Goal: Task Accomplishment & Management: Manage account settings

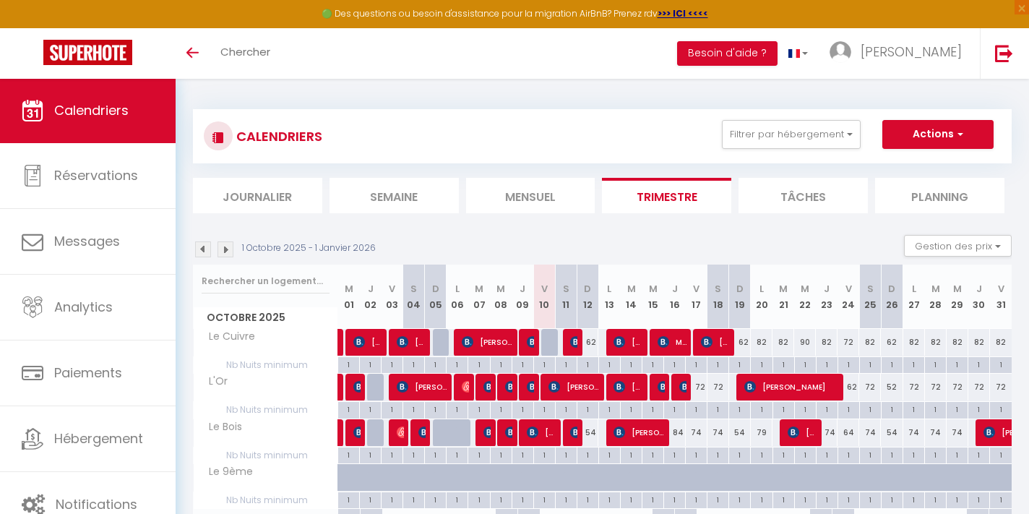
click at [571, 432] on img at bounding box center [576, 432] width 12 height 12
select select "OK"
select select "0"
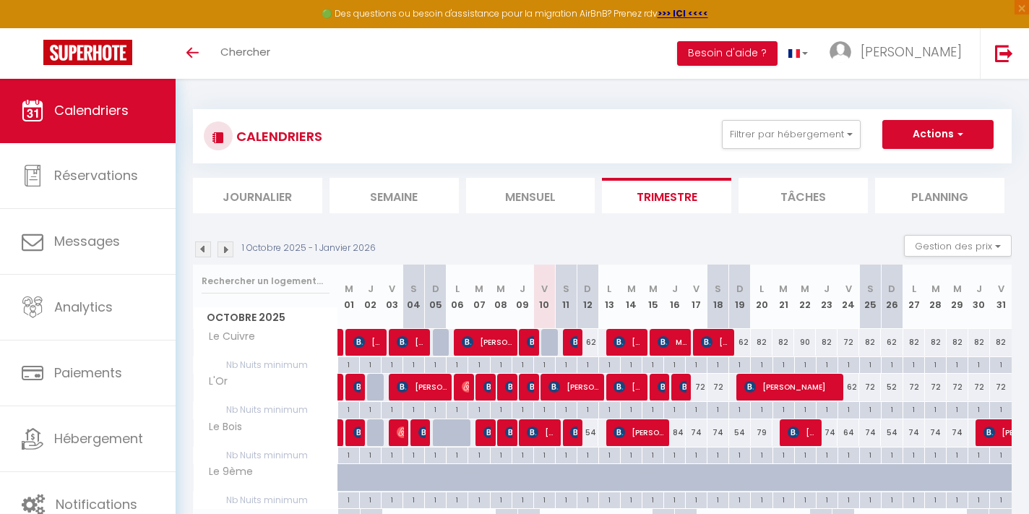
select select "1"
select select
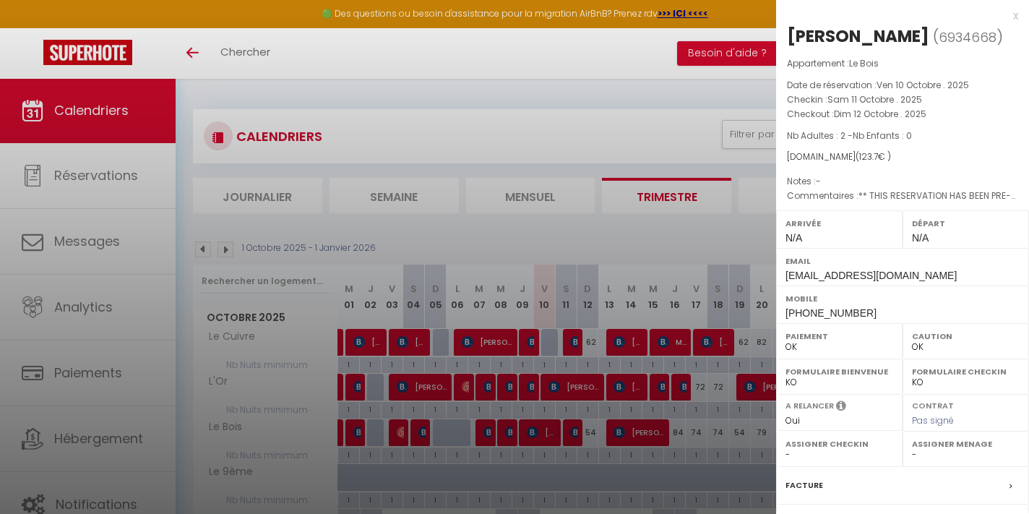
click at [571, 137] on div at bounding box center [514, 257] width 1029 height 514
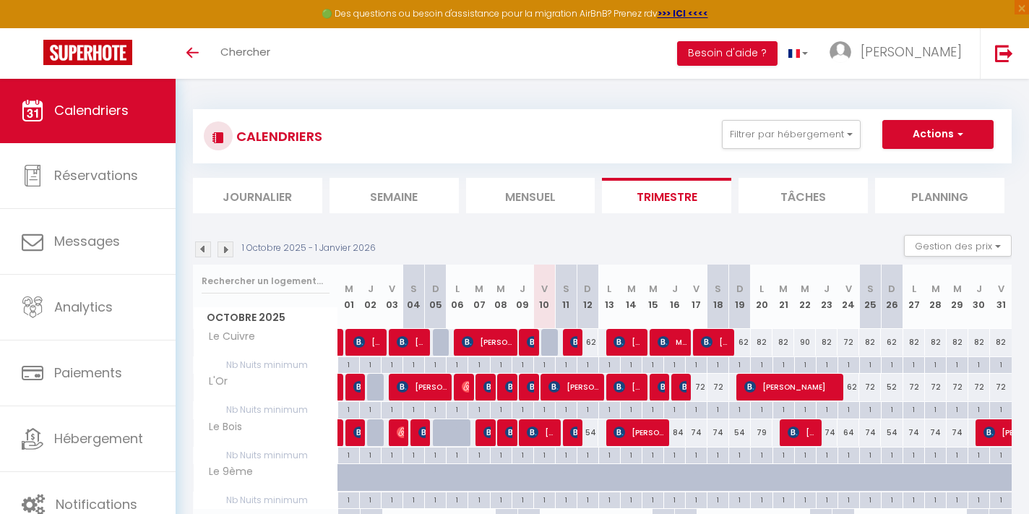
click at [569, 340] on div at bounding box center [574, 342] width 22 height 27
click at [574, 342] on img at bounding box center [576, 342] width 12 height 12
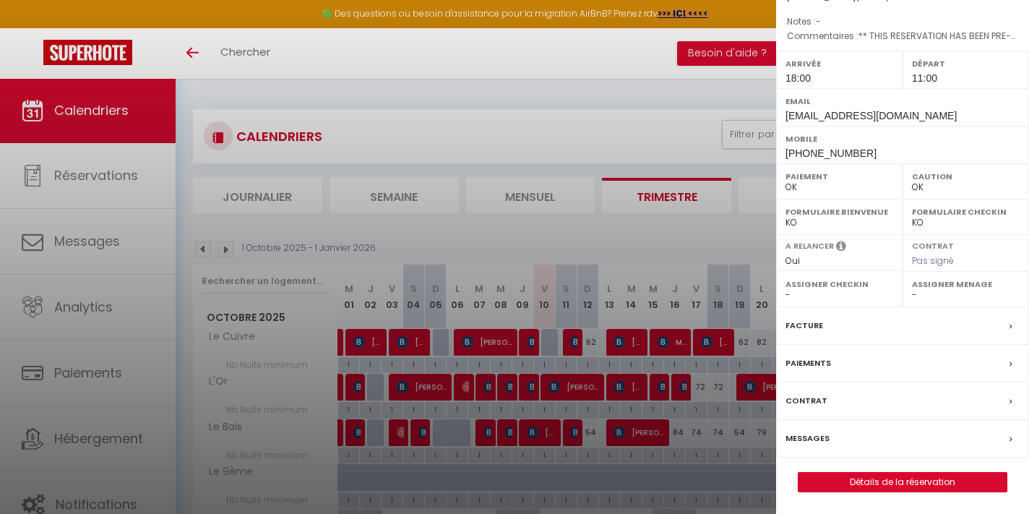
scroll to position [178, 0]
click at [865, 480] on link "Détails de la réservation" at bounding box center [902, 481] width 208 height 19
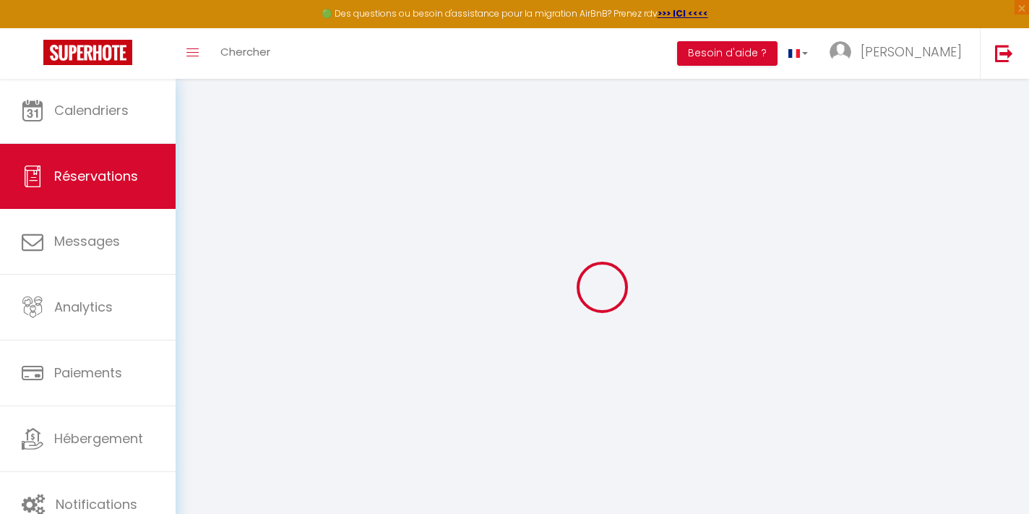
select select
checkbox input "false"
select select
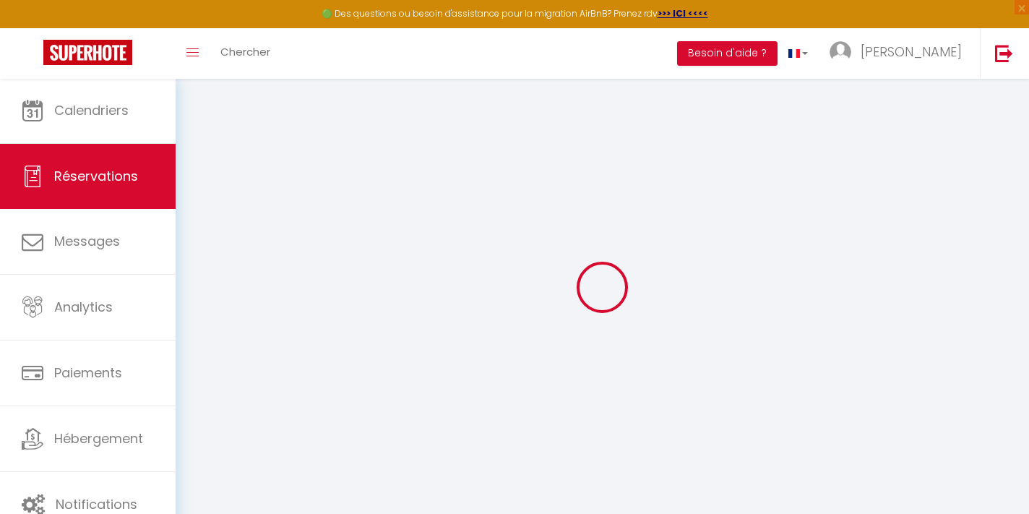
checkbox input "false"
select select
checkbox input "false"
type voyageur0 "** THIS RESERVATION HAS BEEN PRE-PAID ** BOOKING NOTE : Payment charge is EUR 2…"
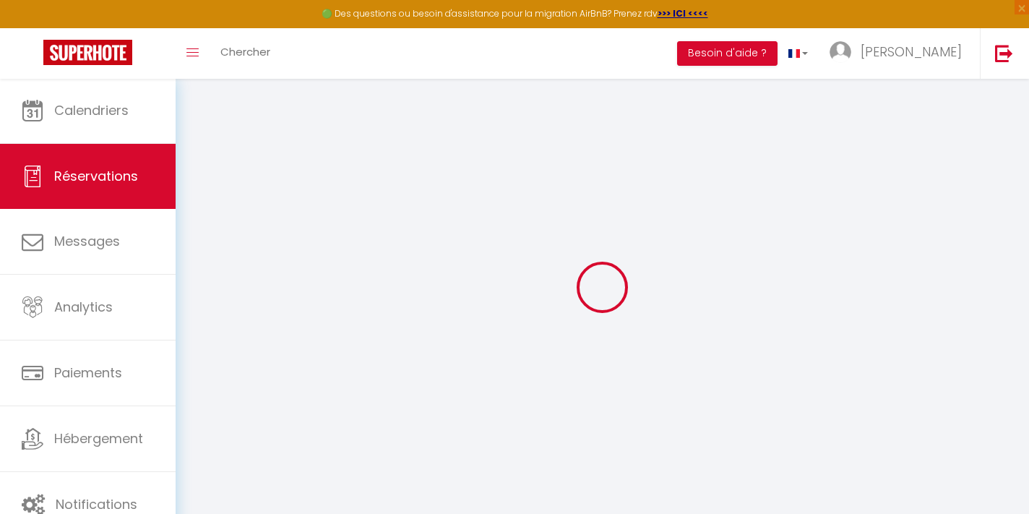
type input "6.42"
select select
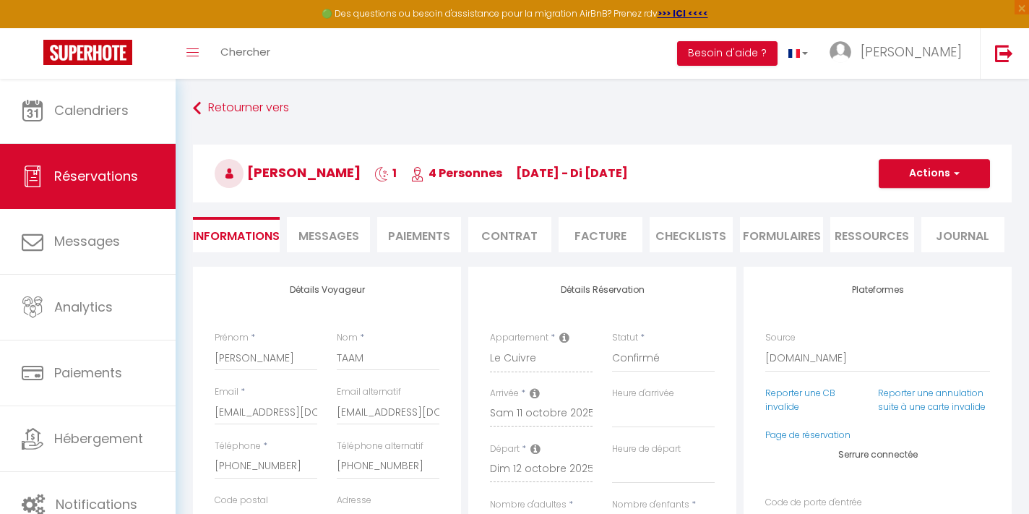
checkbox input "false"
select select "18:00"
select select "11:00"
click at [793, 431] on link "Page de réservation" at bounding box center [807, 434] width 85 height 12
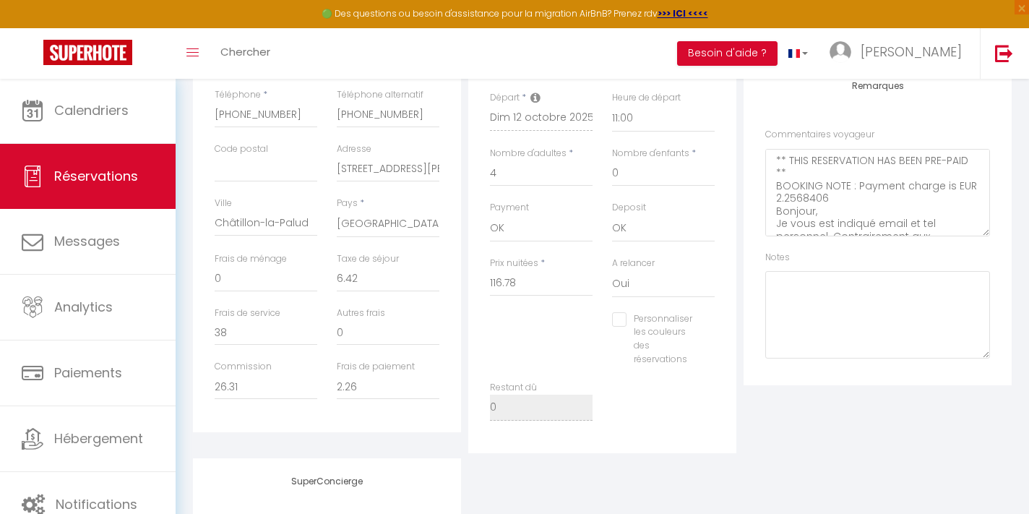
scroll to position [355, 0]
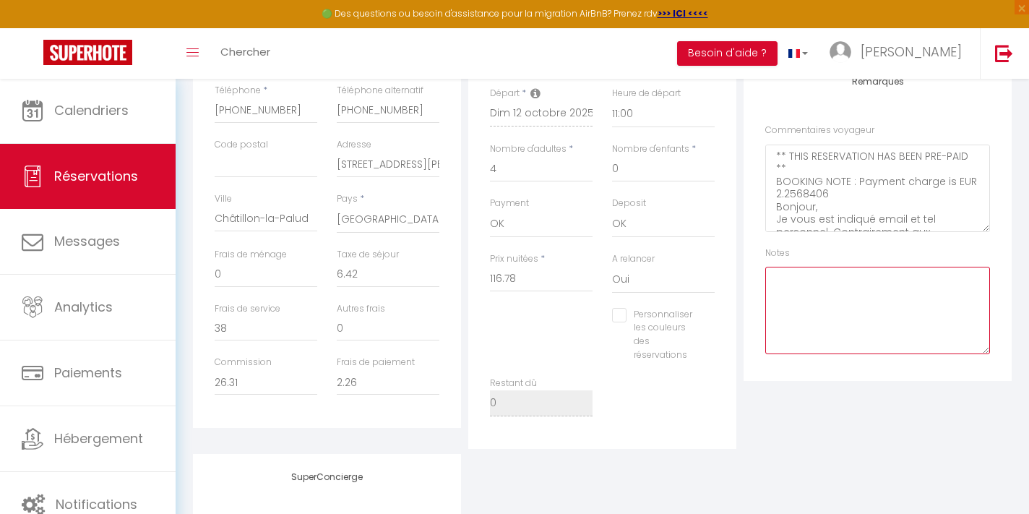
click at [846, 284] on textarea at bounding box center [877, 310] width 225 height 87
click at [815, 286] on textarea "ATTENTION 4 personnes, ne pas oublier le linger et" at bounding box center [877, 310] width 225 height 87
click at [847, 285] on textarea "ATTENTION 4 personnes, ne pas oublier [PERSON_NAME] et" at bounding box center [877, 310] width 225 height 87
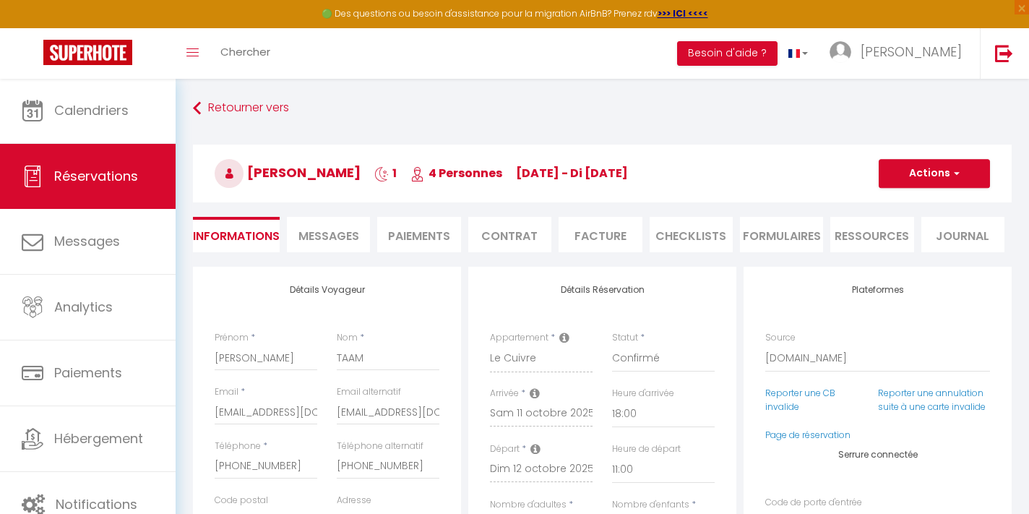
scroll to position [0, 0]
type textarea "ATTENTION 4 personnes, ne pas oublier [PERSON_NAME] et de préparer le canapé en…"
click at [945, 168] on button "Actions" at bounding box center [933, 173] width 111 height 29
click at [912, 204] on link "Enregistrer" at bounding box center [920, 205] width 114 height 19
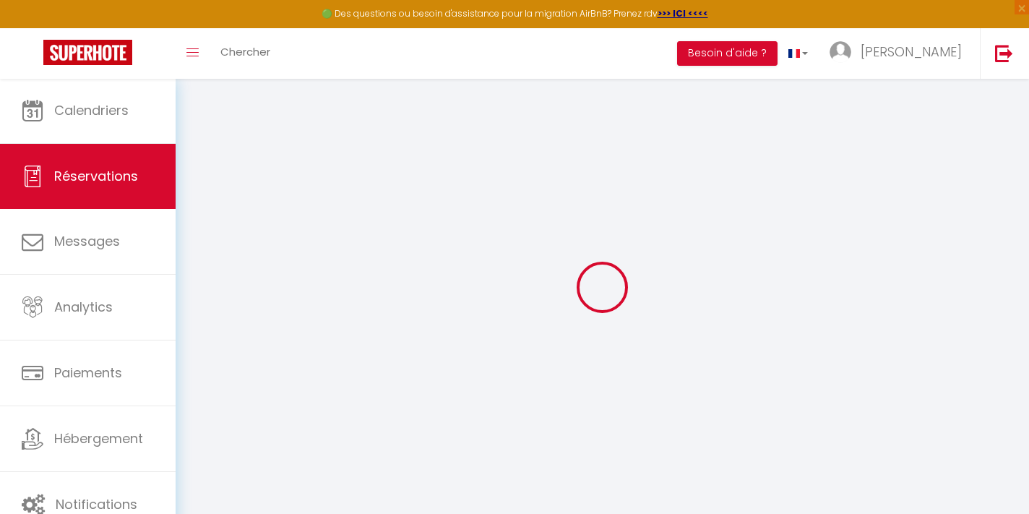
select select "not_cancelled"
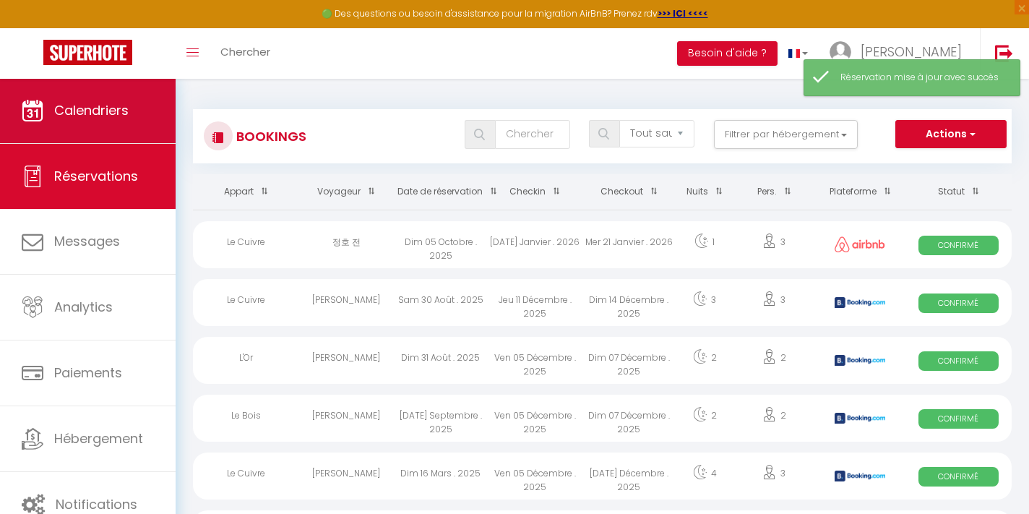
click at [112, 116] on span "Calendriers" at bounding box center [91, 110] width 74 height 18
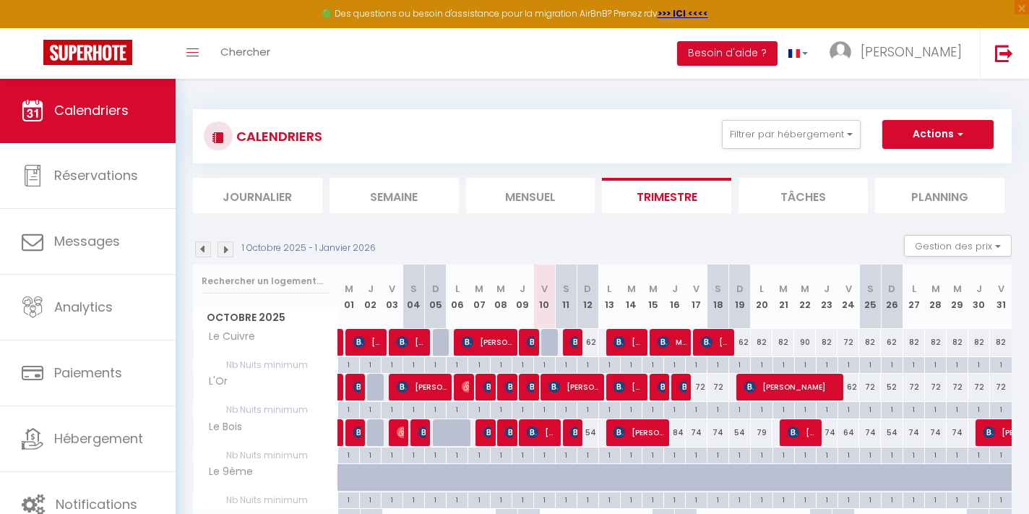
click at [628, 338] on span "[PERSON_NAME]" at bounding box center [627, 341] width 29 height 27
select select "OK"
select select "1"
select select "0"
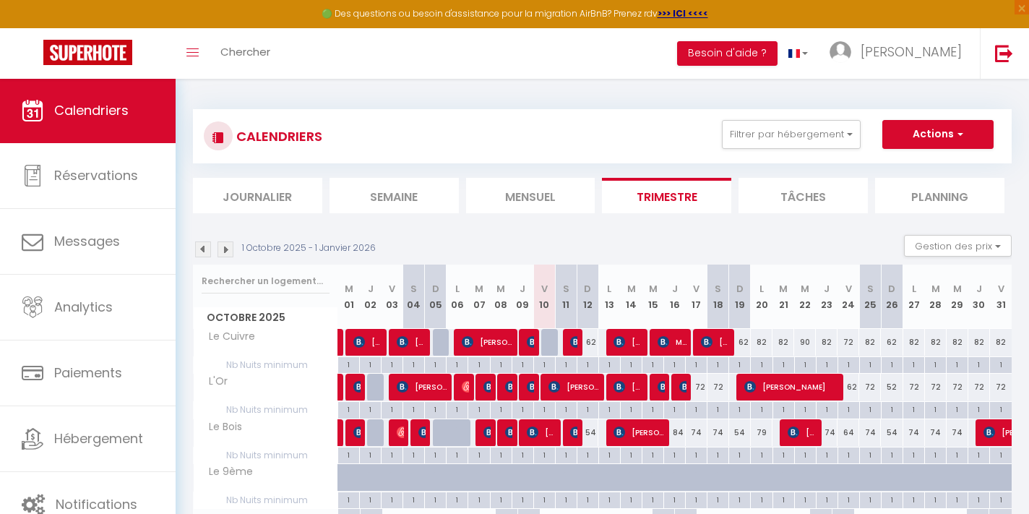
select select "1"
select select
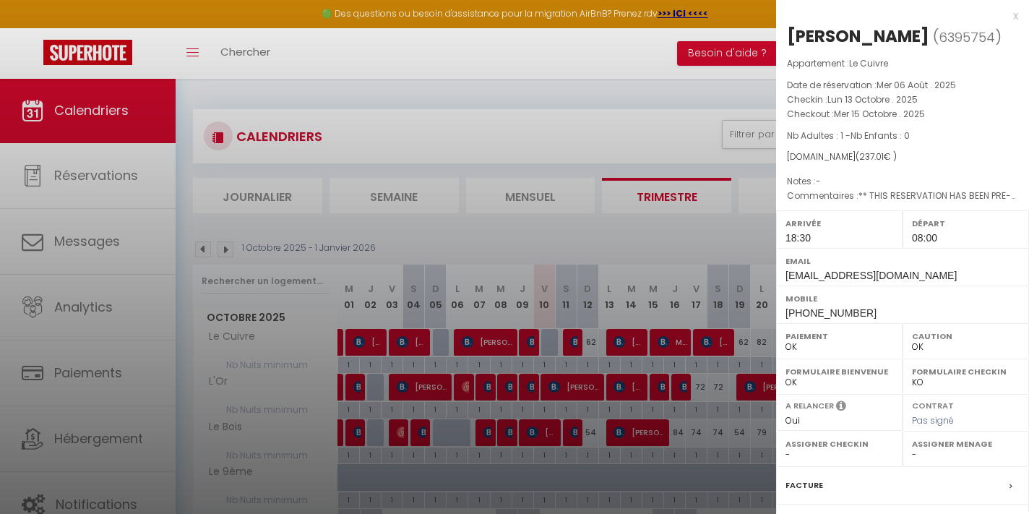
click at [626, 386] on div at bounding box center [514, 257] width 1029 height 514
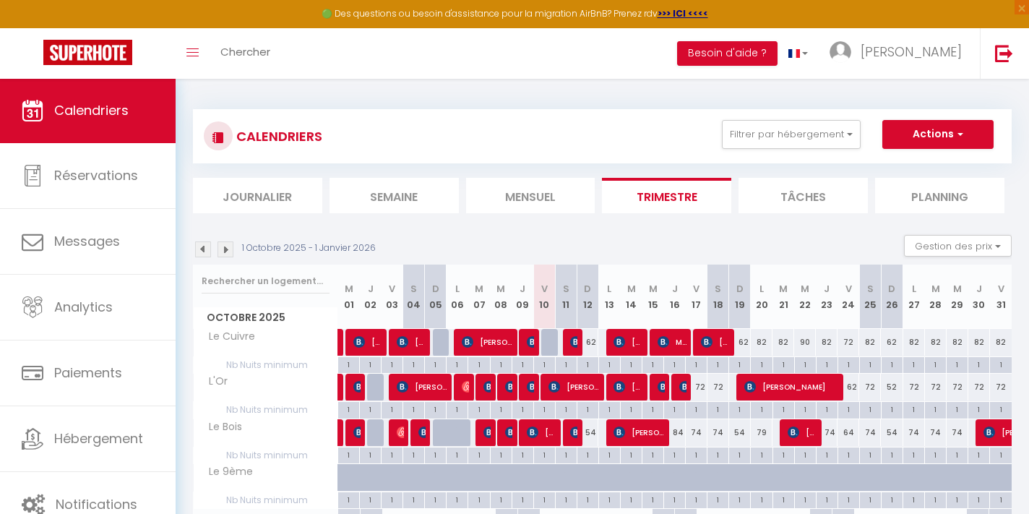
click at [626, 386] on span "[PERSON_NAME]" at bounding box center [627, 386] width 29 height 27
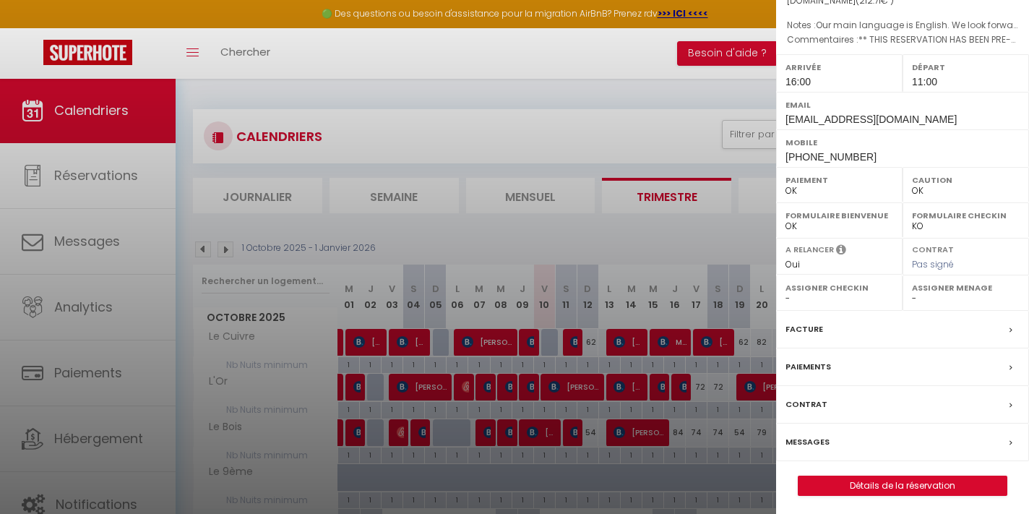
scroll to position [155, 0]
click at [873, 481] on link "Détails de la réservation" at bounding box center [902, 486] width 208 height 19
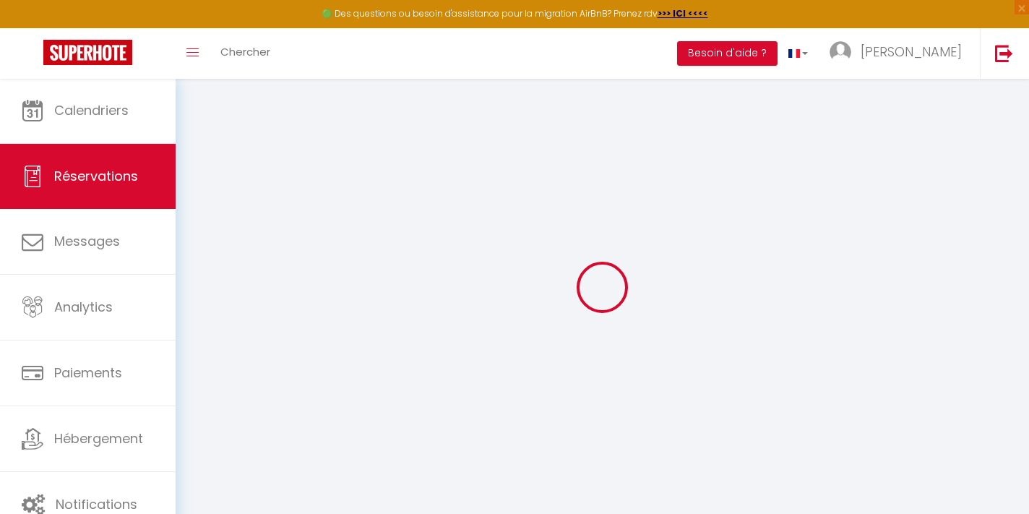
type input "[PERSON_NAME]"
type input "[EMAIL_ADDRESS][DOMAIN_NAME]"
type input "[PHONE_NUMBER]"
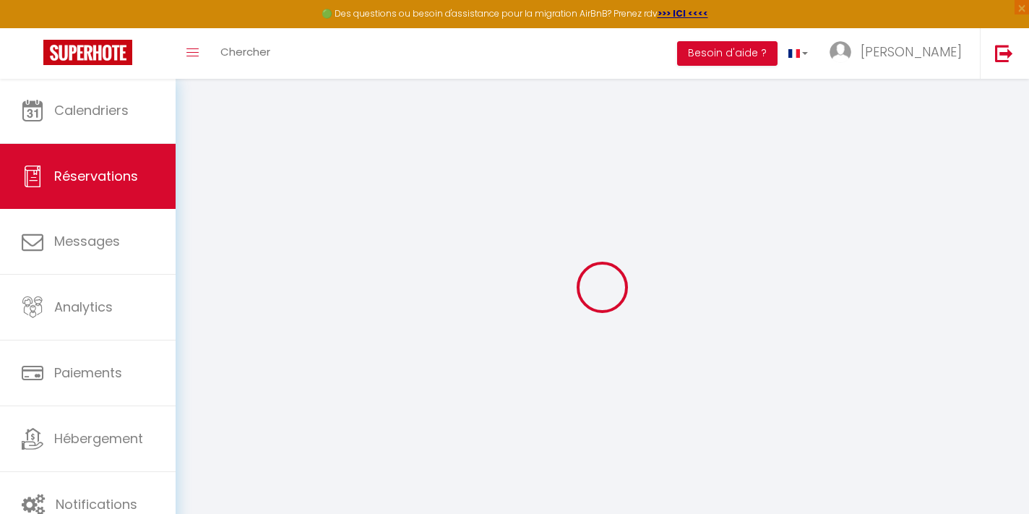
type input "[PHONE_NUMBER]"
type input "Ca"
type input "1685 [GEOGRAPHIC_DATA]"
type input "[PERSON_NAME]"
select select "US"
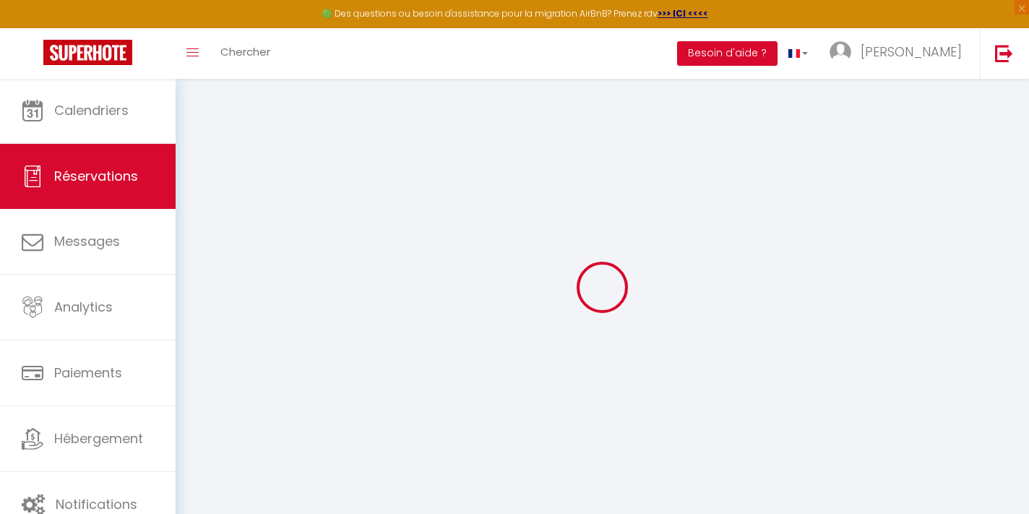
type input "38"
type input "34.61"
type input "2.98"
select select "469"
select select "1"
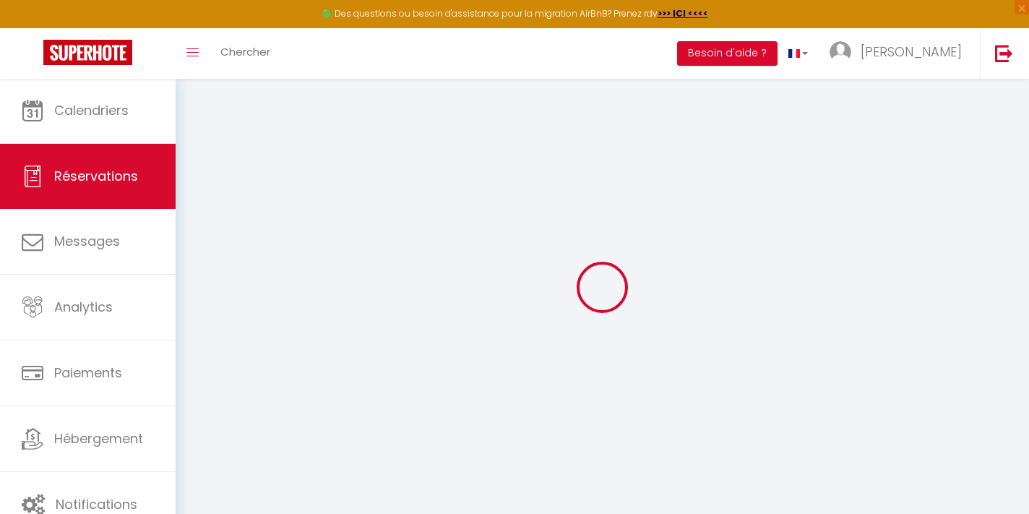
select select
type input "2"
select select "12"
select select "15"
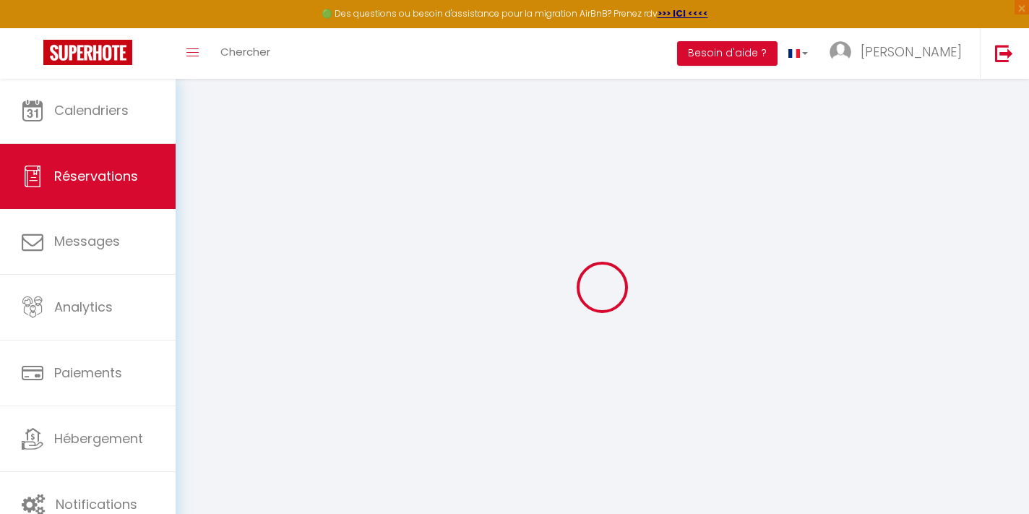
type input "165.6"
checkbox input "false"
type input "0"
select select "2"
type input "0"
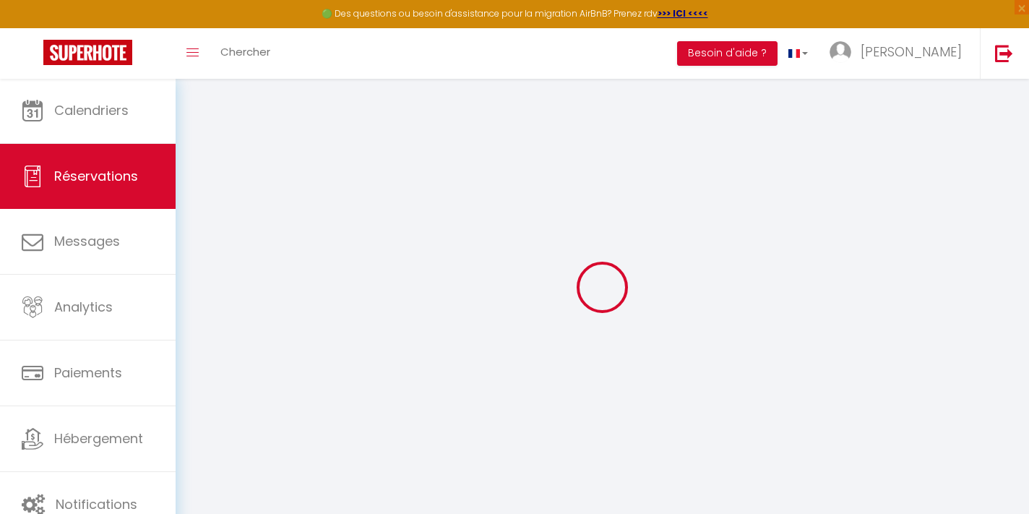
type input "0"
select select
checkbox input "false"
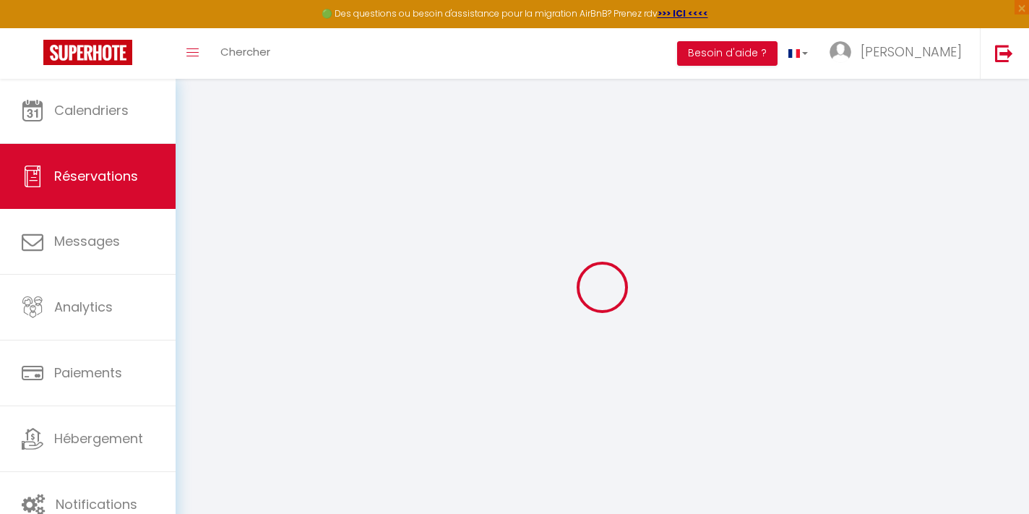
select select
checkbox input "false"
select select
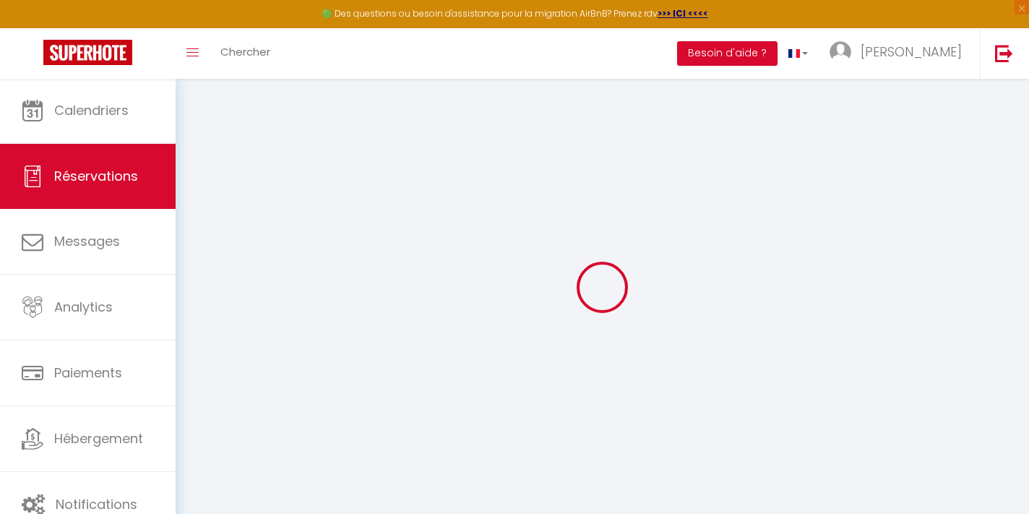
checkbox input "false"
select select
checkbox input "false"
type voyageur0 "** THIS RESERVATION HAS BEEN PRE-PAID ** Approximate time of arrival: between 1…"
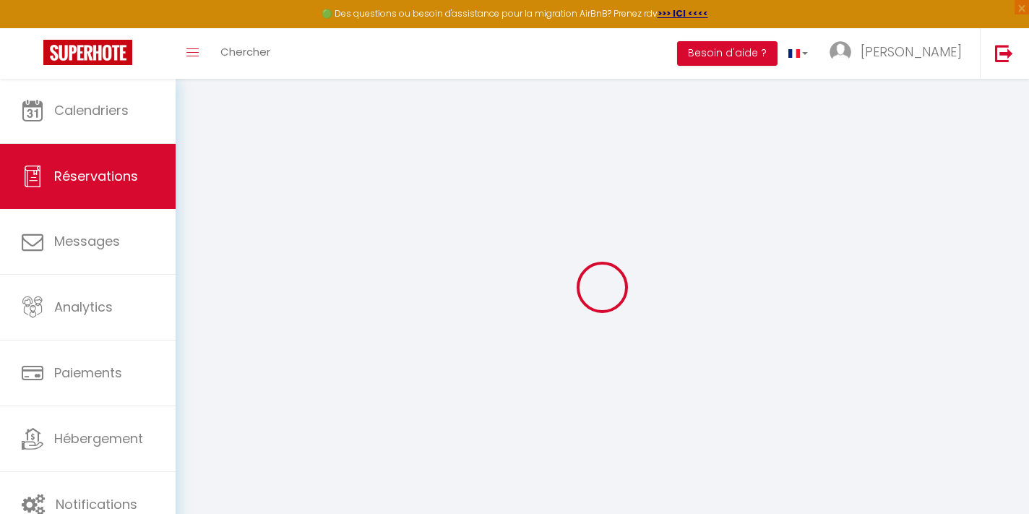
type textarea "Our main language is English. We look forward to you hospitality. All the best,…"
type input "9.11"
select select
checkbox input "false"
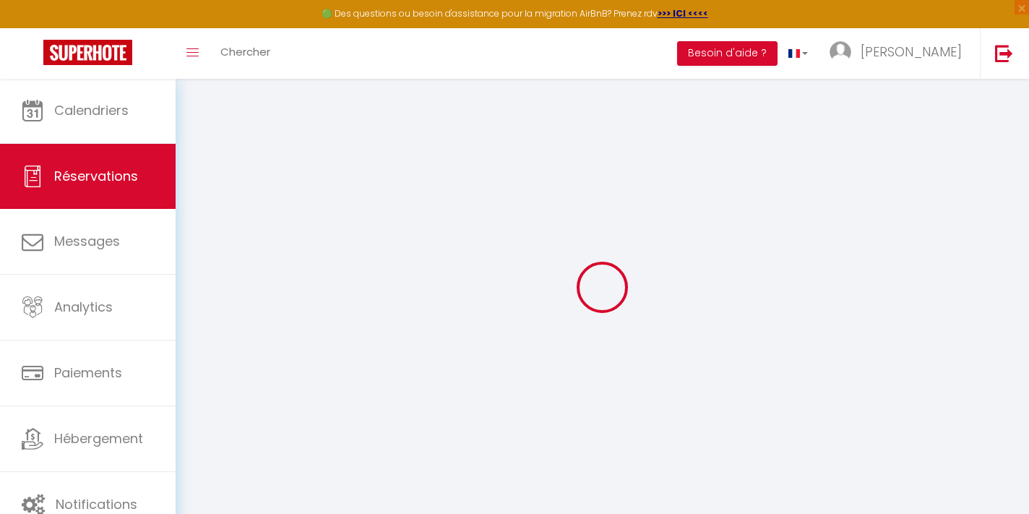
select select "16:00"
select select "11:00"
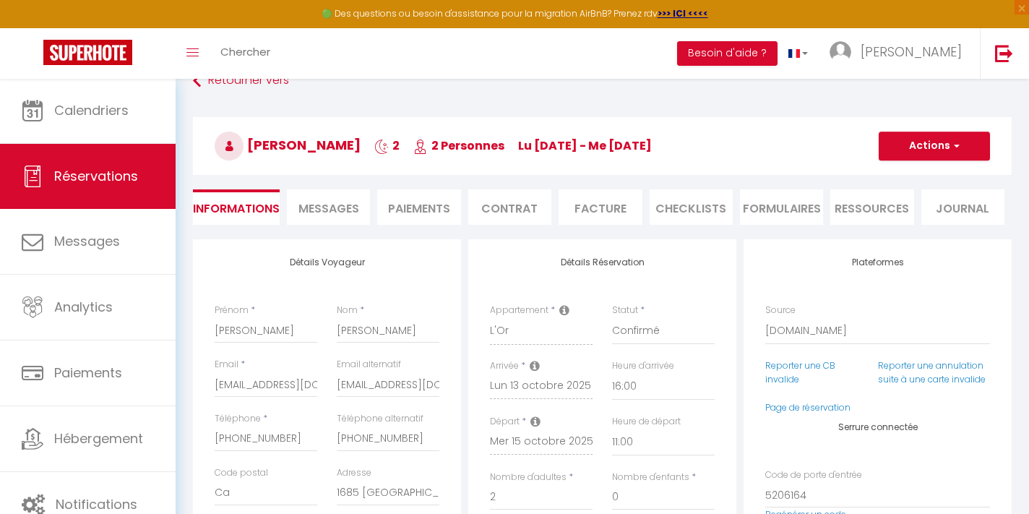
scroll to position [31, 0]
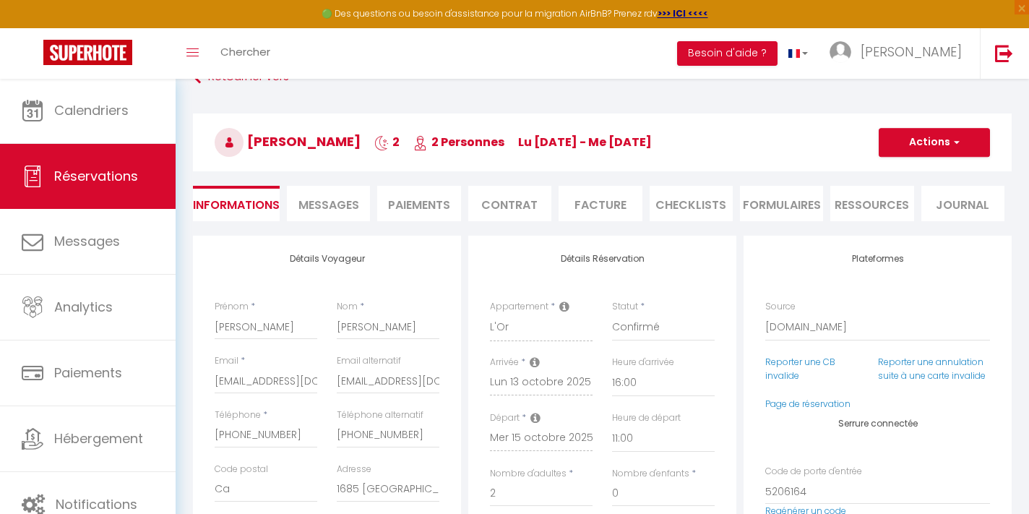
click at [942, 137] on button "Actions" at bounding box center [933, 142] width 111 height 29
click at [712, 117] on h3 "[PERSON_NAME] 2 2 Personnes lu [DATE] - me [DATE]" at bounding box center [602, 142] width 818 height 58
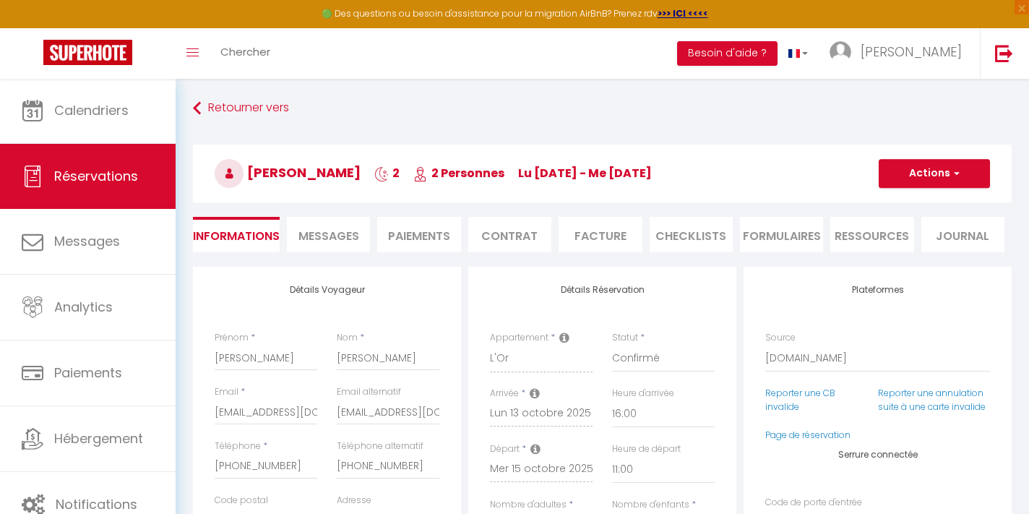
scroll to position [0, 0]
click at [249, 109] on link "Retourner vers" at bounding box center [602, 108] width 818 height 26
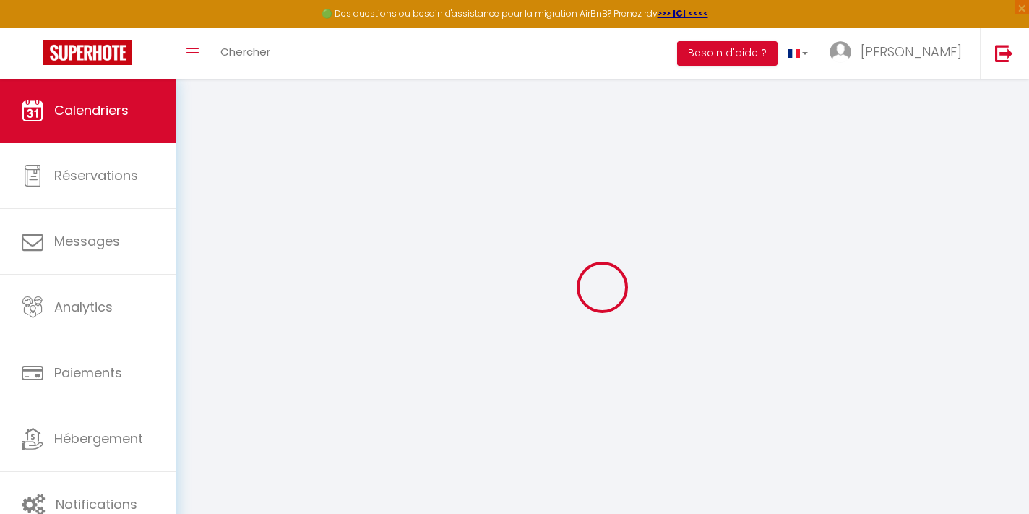
select select
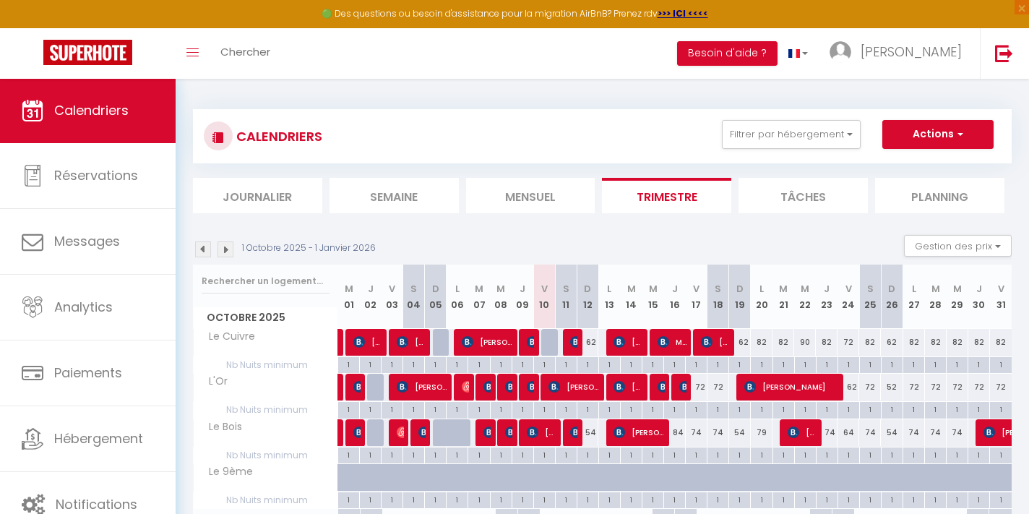
click at [628, 386] on span "[PERSON_NAME]" at bounding box center [627, 386] width 29 height 27
select select "OK"
select select "1"
select select "0"
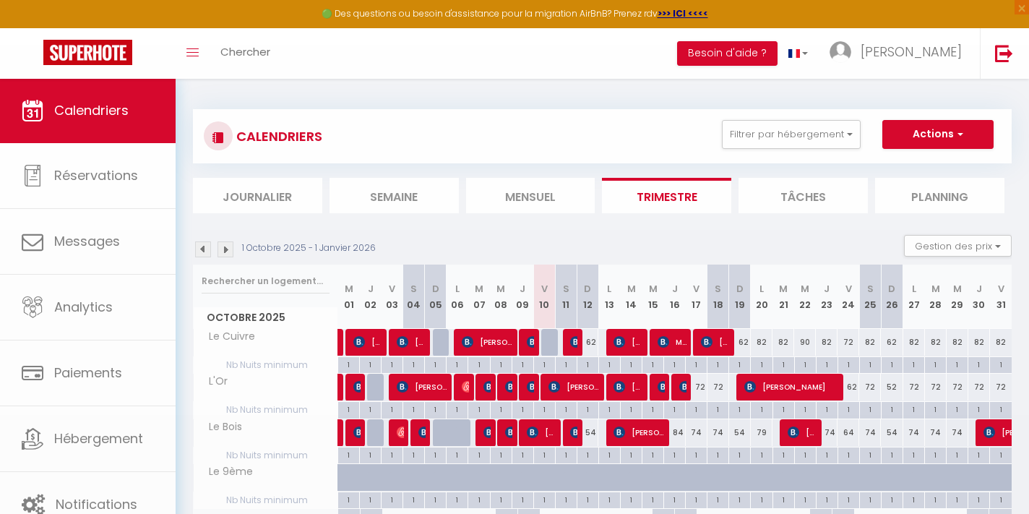
select select "1"
select select
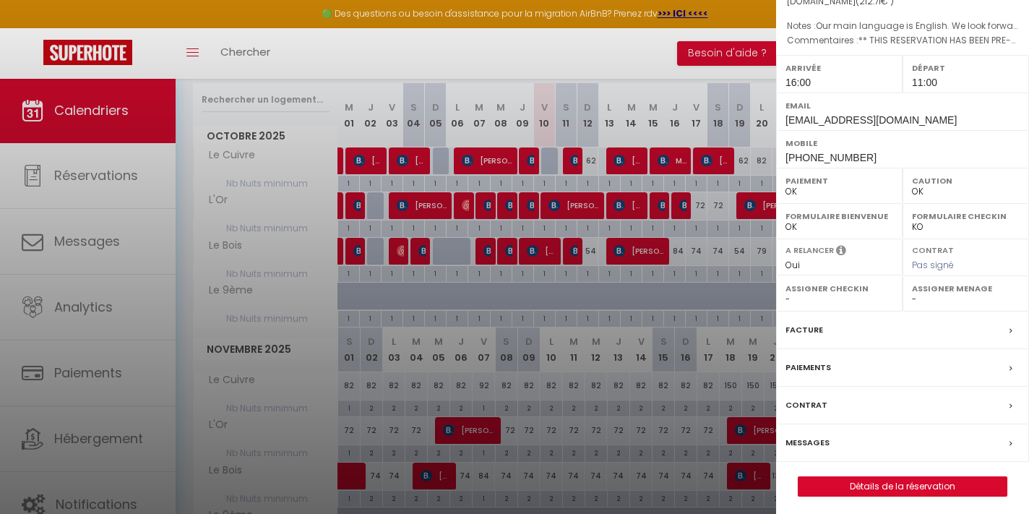
scroll to position [183, 0]
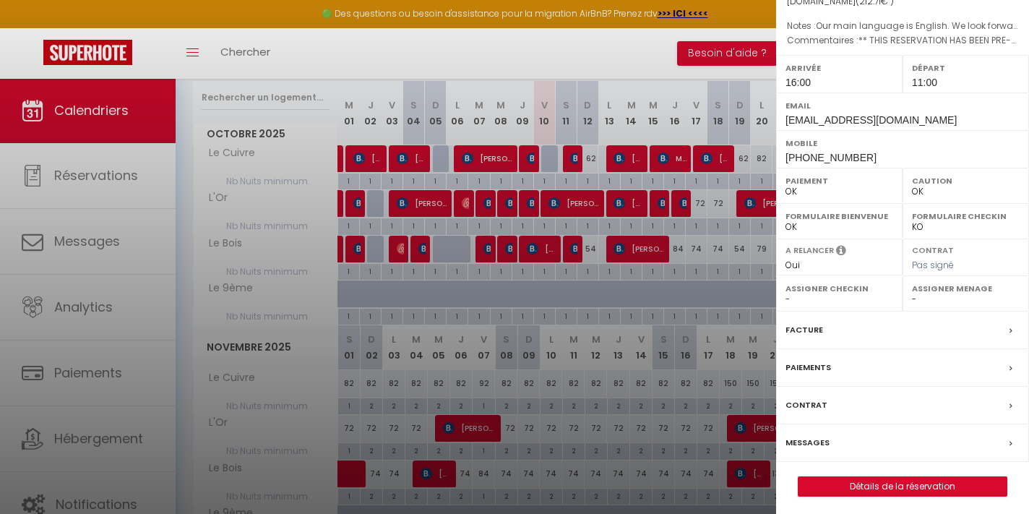
click at [893, 487] on link "Détails de la réservation" at bounding box center [902, 486] width 208 height 19
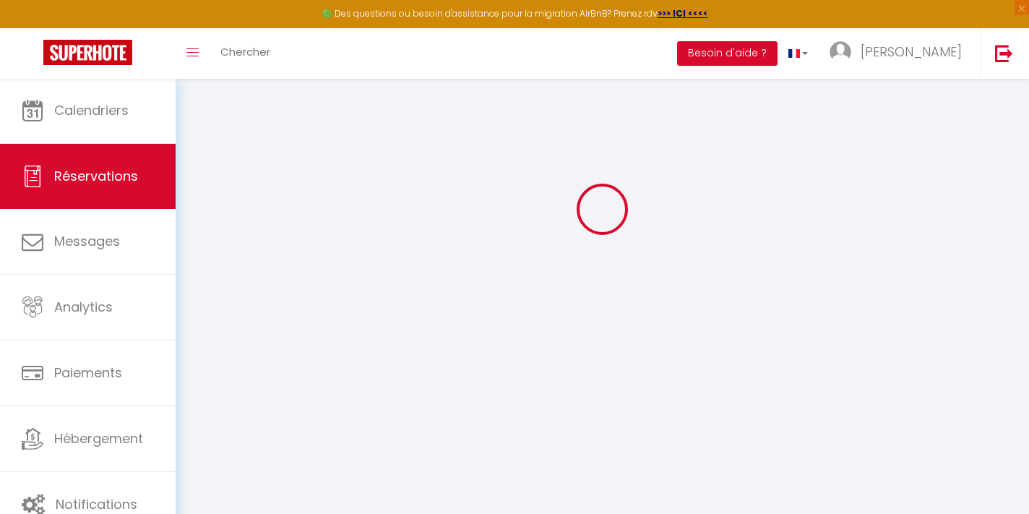
scroll to position [78, 0]
select select
checkbox input "false"
select select
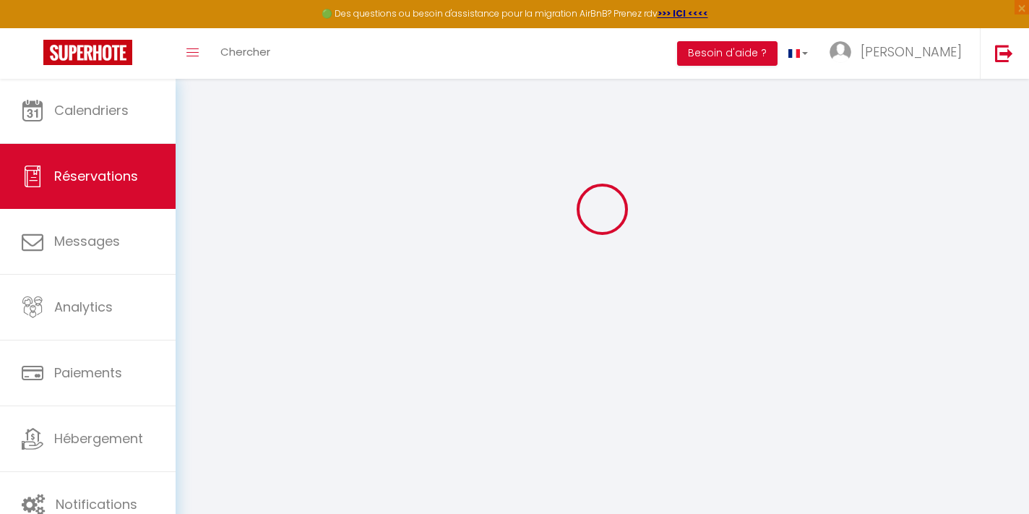
select select
checkbox input "false"
select select
checkbox input "false"
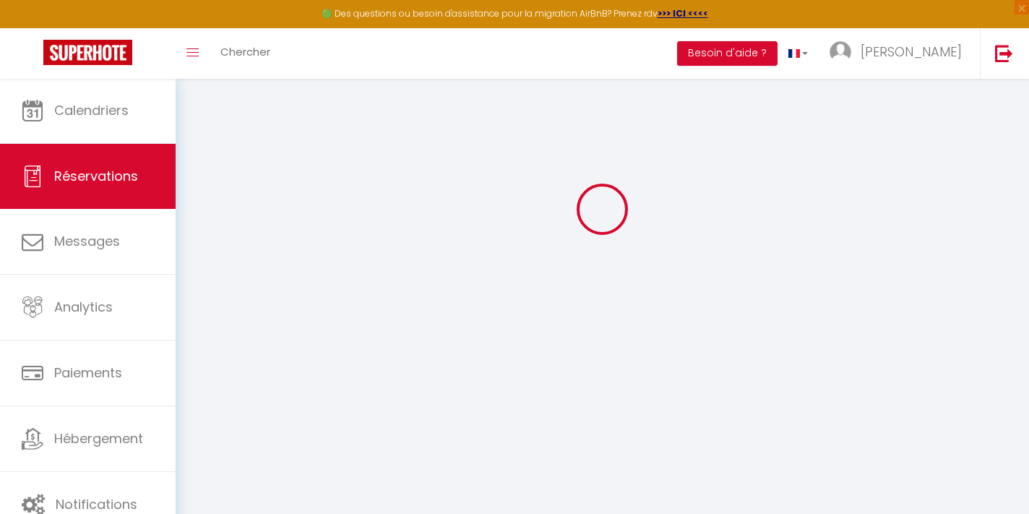
type voyageur0 "** THIS RESERVATION HAS BEEN PRE-PAID ** Approximate time of arrival: between 1…"
type textarea "Our main language is English. We look forward to you hospitality. All the best,…"
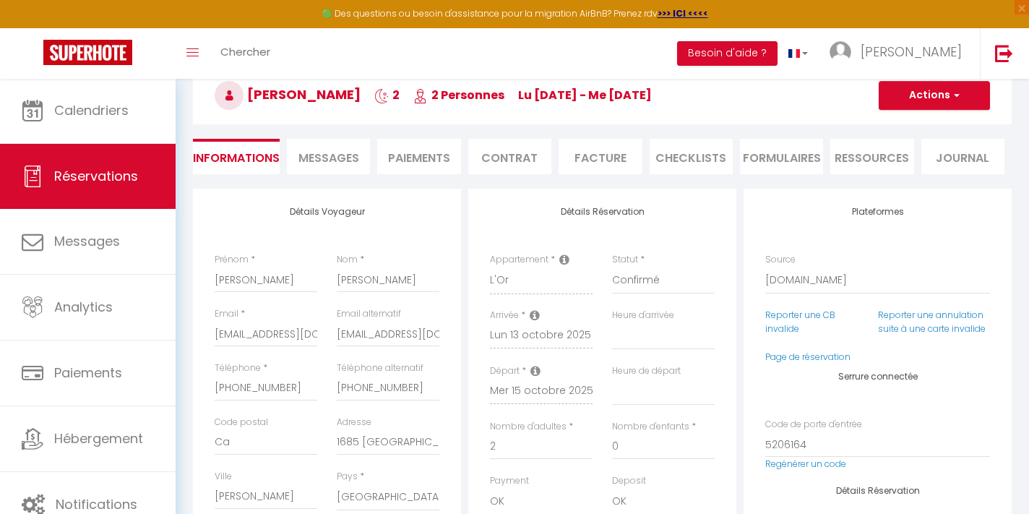
type input "9.11"
select select
checkbox input "false"
select select "16:00"
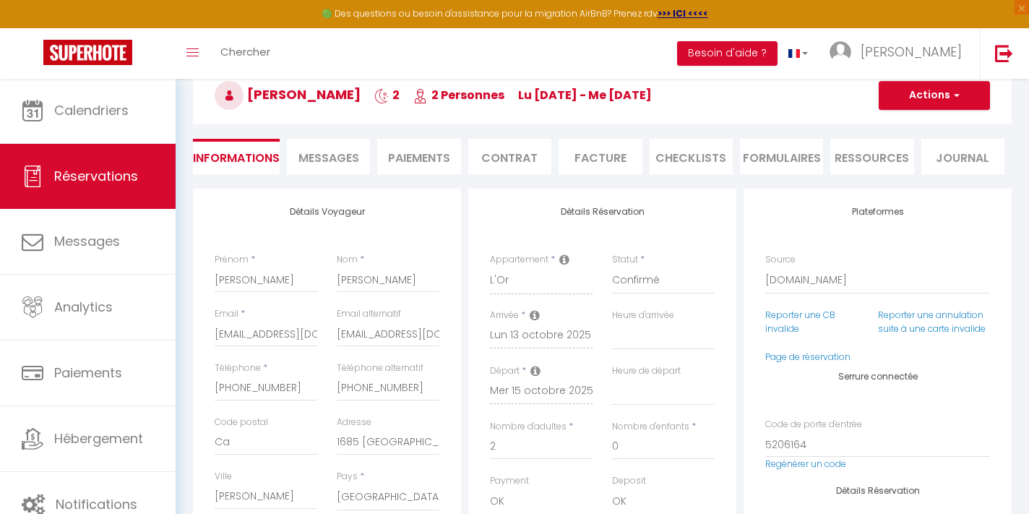
select select "11:00"
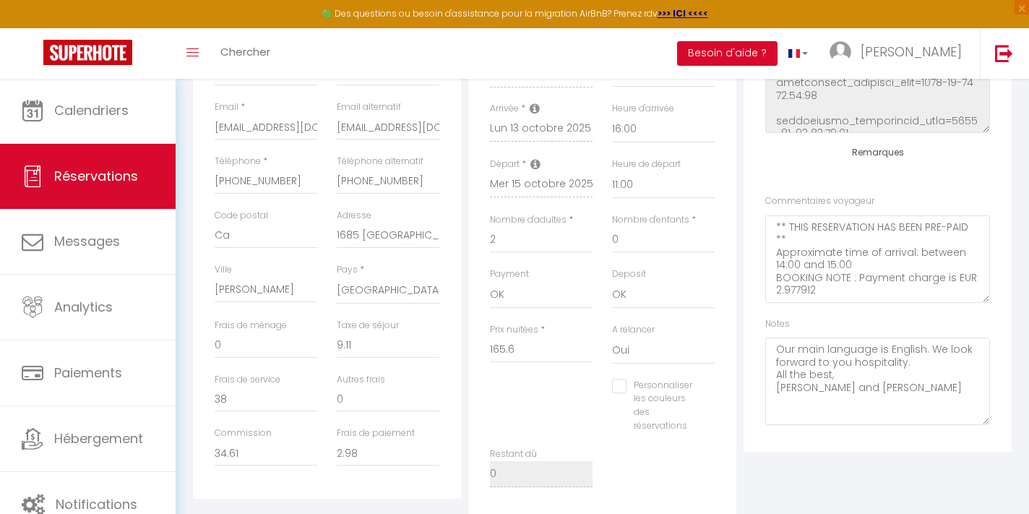
scroll to position [286, 0]
click at [778, 340] on textarea "Our main language is English. We look forward to you hospitality. All the best,…" at bounding box center [877, 379] width 225 height 87
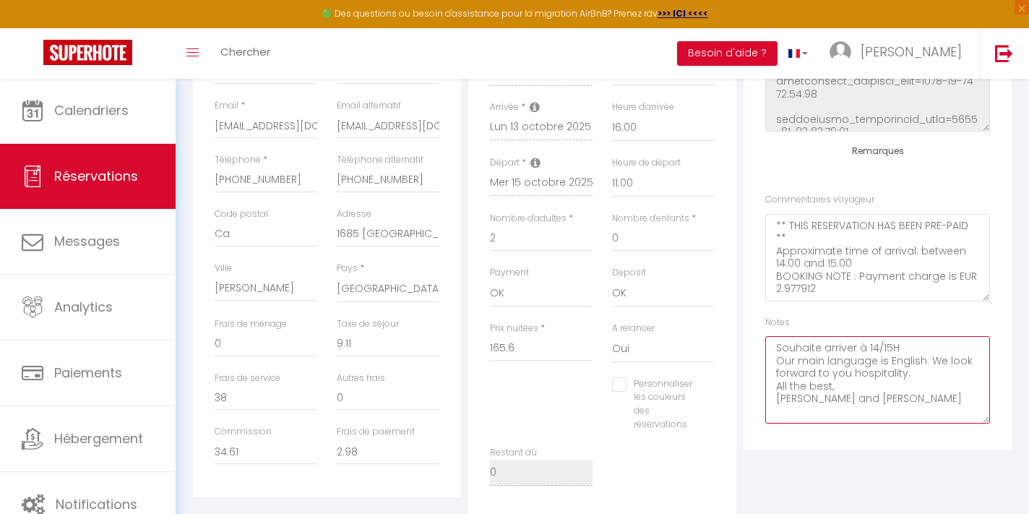
click at [864, 343] on textarea "Souhaite arriver à 14/15H Our main language is English. We look forward to you …" at bounding box center [877, 379] width 225 height 87
click at [899, 342] on textarea "Souhaite arriver entre 14/15H Our main language is English. We look forward to …" at bounding box center [877, 379] width 225 height 87
click at [896, 345] on textarea "Souhaite arriver entre 14et 15H Our main language is English. We look forward t…" at bounding box center [877, 379] width 225 height 87
click at [930, 346] on textarea "Souhaite arriver entre 14 et 15H Our main language is English. We look forward …" at bounding box center [877, 379] width 225 height 87
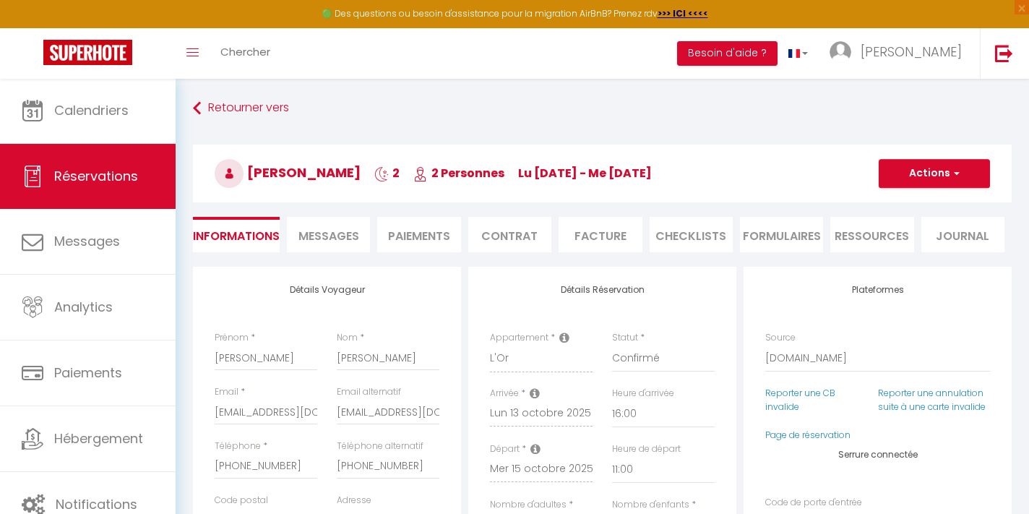
scroll to position [0, 0]
type textarea "Souhaite arriver entre 14 et 15H. Our main language is English. We look forward…"
click at [952, 168] on span "button" at bounding box center [954, 173] width 9 height 13
click at [916, 206] on link "Enregistrer" at bounding box center [920, 205] width 114 height 19
select select "not_cancelled"
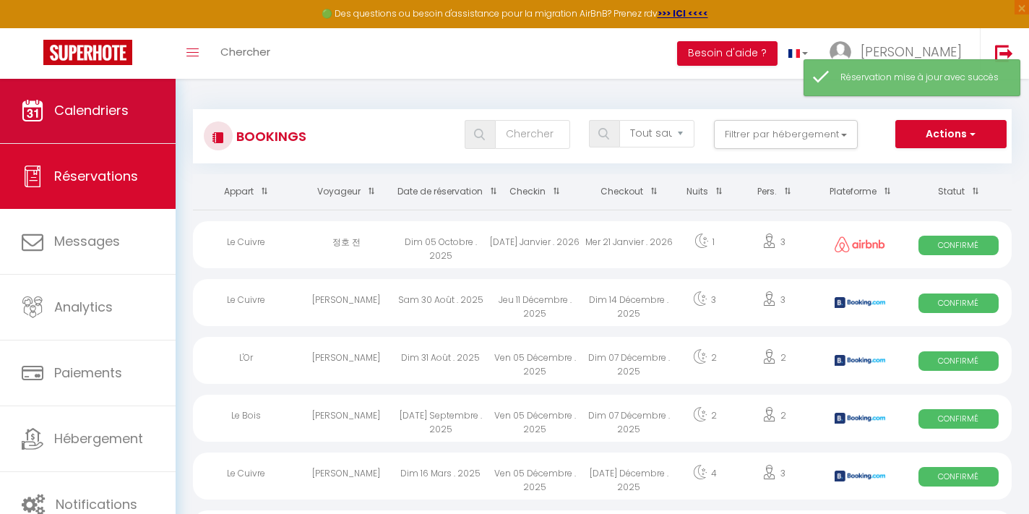
click at [118, 114] on span "Calendriers" at bounding box center [91, 110] width 74 height 18
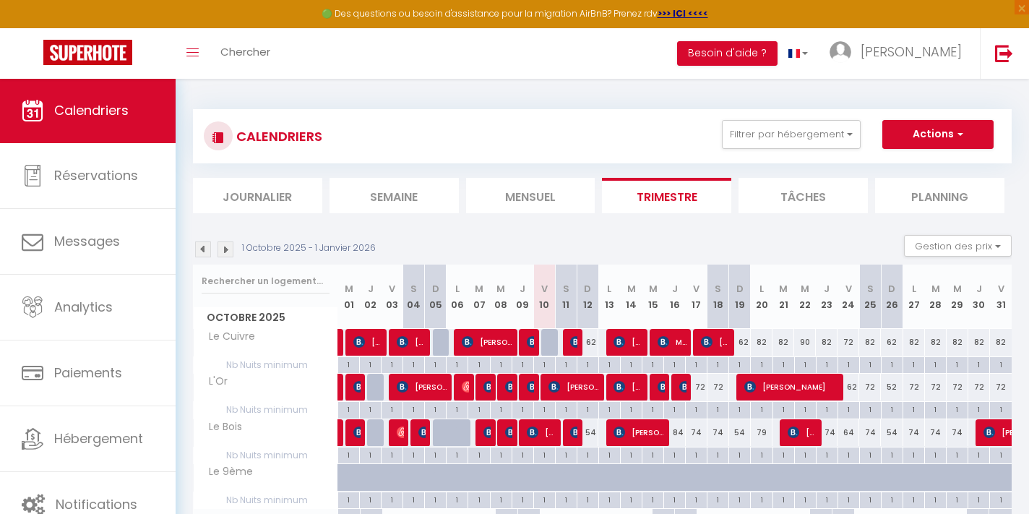
click at [633, 387] on span "[PERSON_NAME]" at bounding box center [627, 386] width 29 height 27
select select "OK"
select select "1"
select select "0"
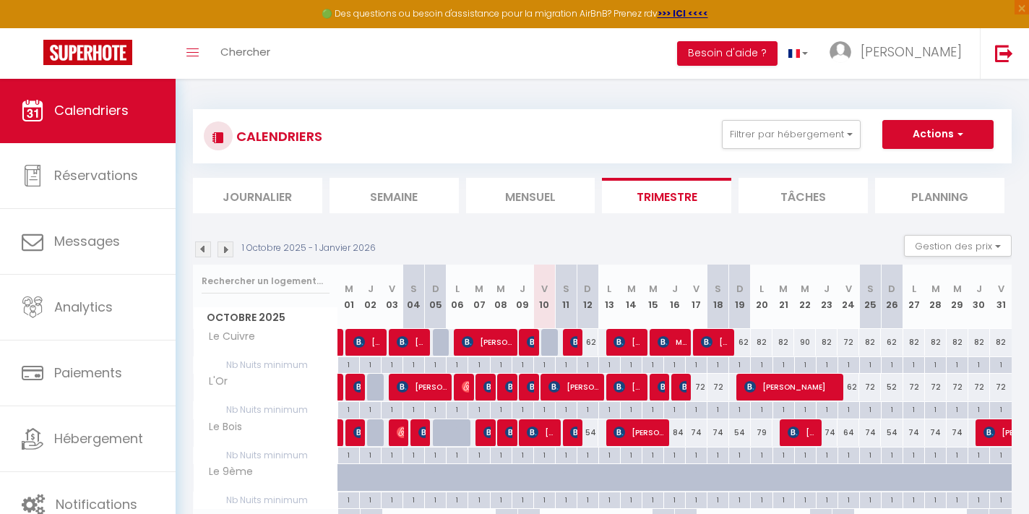
select select "1"
select select
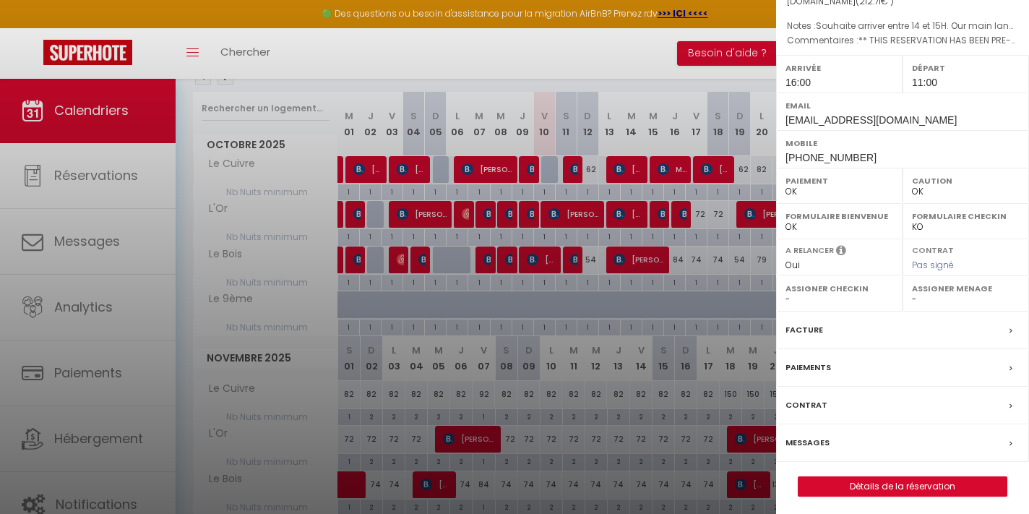
scroll to position [193, 0]
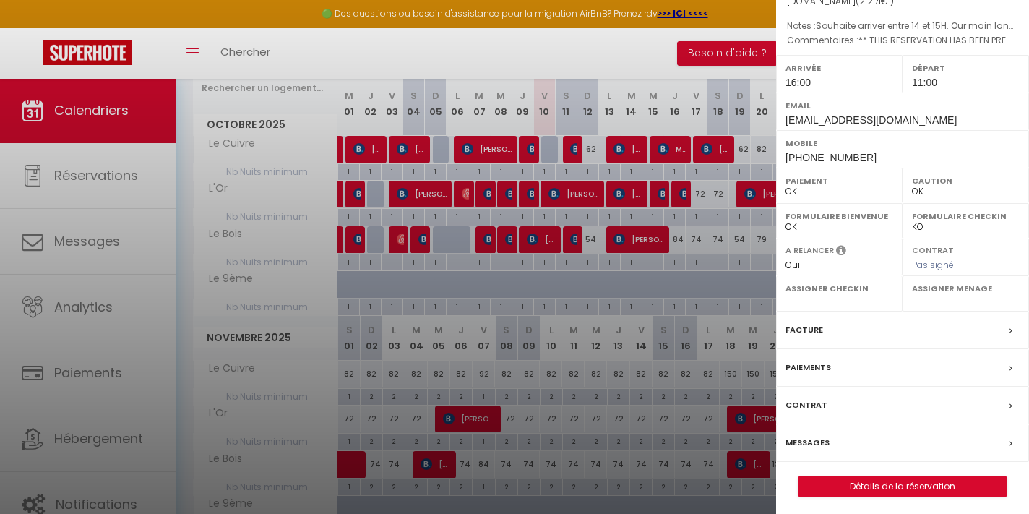
click at [851, 483] on link "Détails de la réservation" at bounding box center [902, 486] width 208 height 19
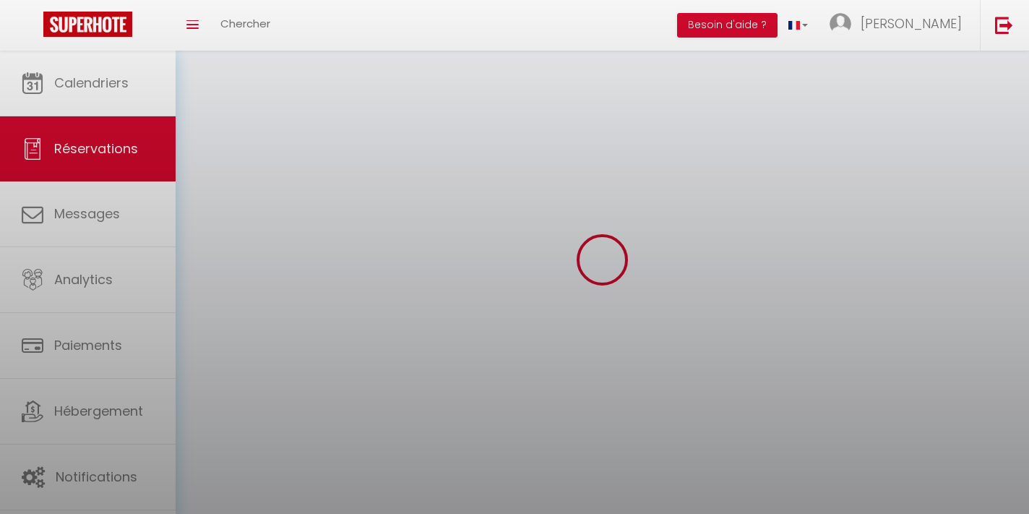
select select
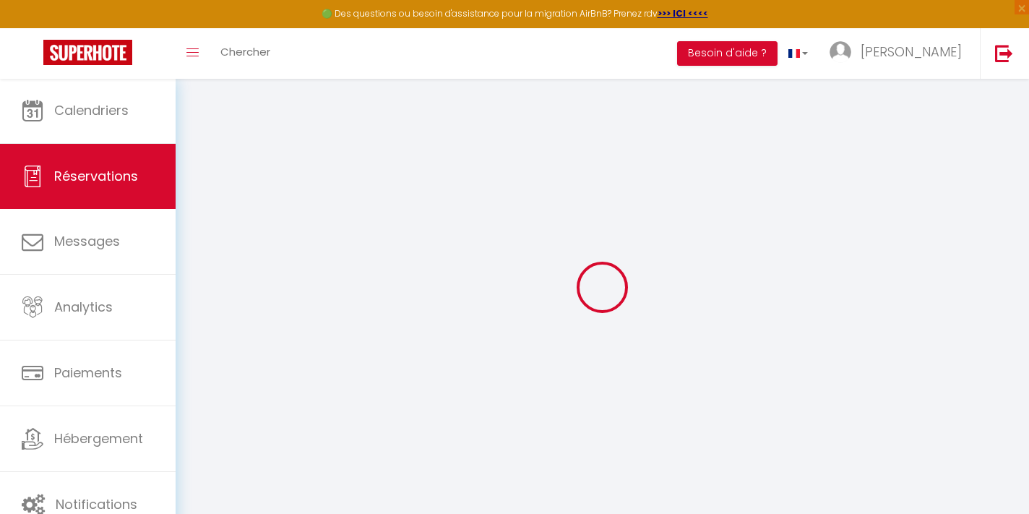
select select
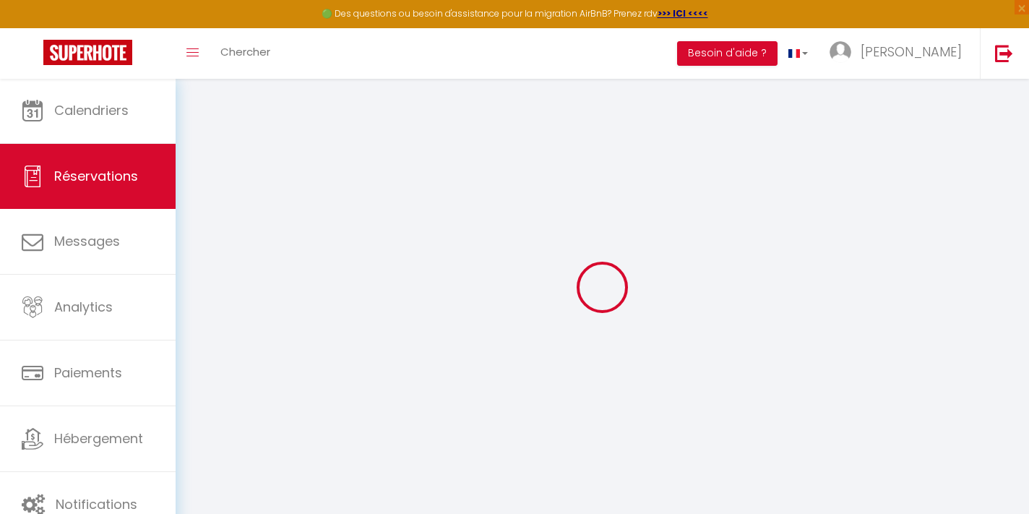
select select
checkbox input "false"
type input "[PERSON_NAME]"
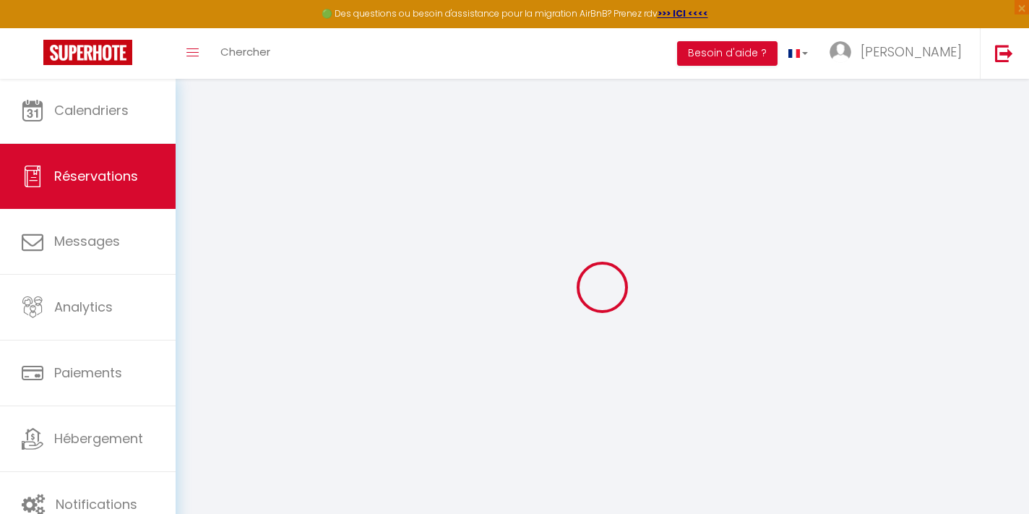
type input "[EMAIL_ADDRESS][DOMAIN_NAME]"
type input "[PHONE_NUMBER]"
type input "Ca"
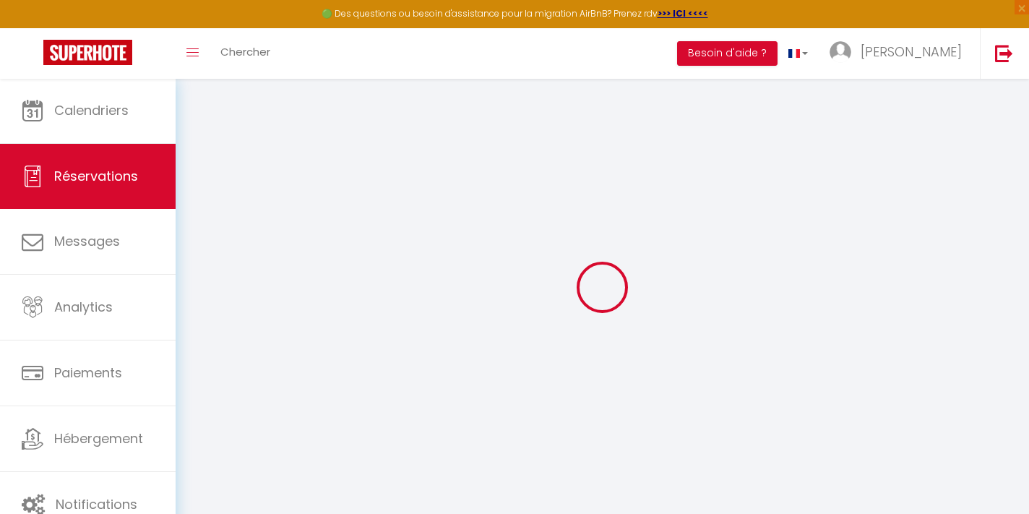
type input "1685 [GEOGRAPHIC_DATA]"
type input "[PERSON_NAME]"
select select "US"
type input "38"
type input "34.61"
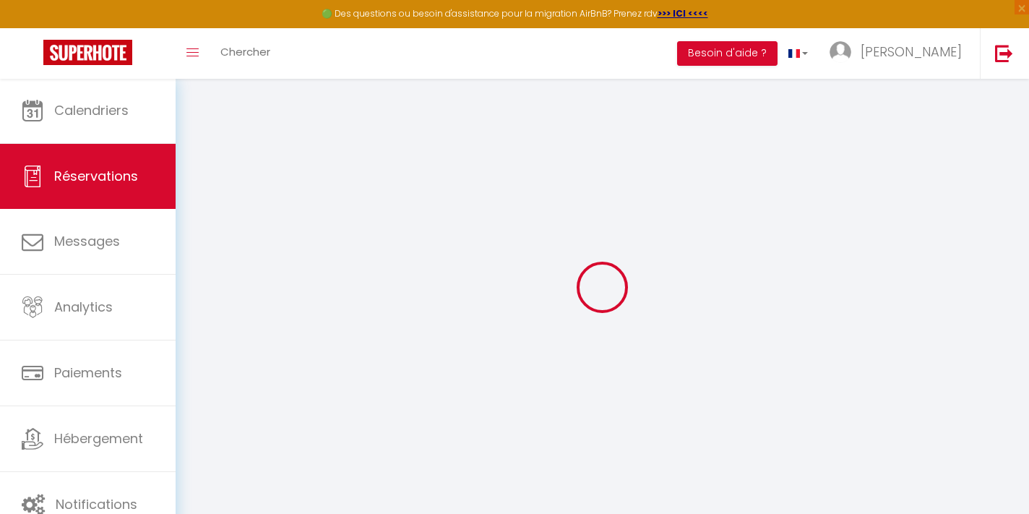
type input "2.98"
select select "469"
select select "1"
select select
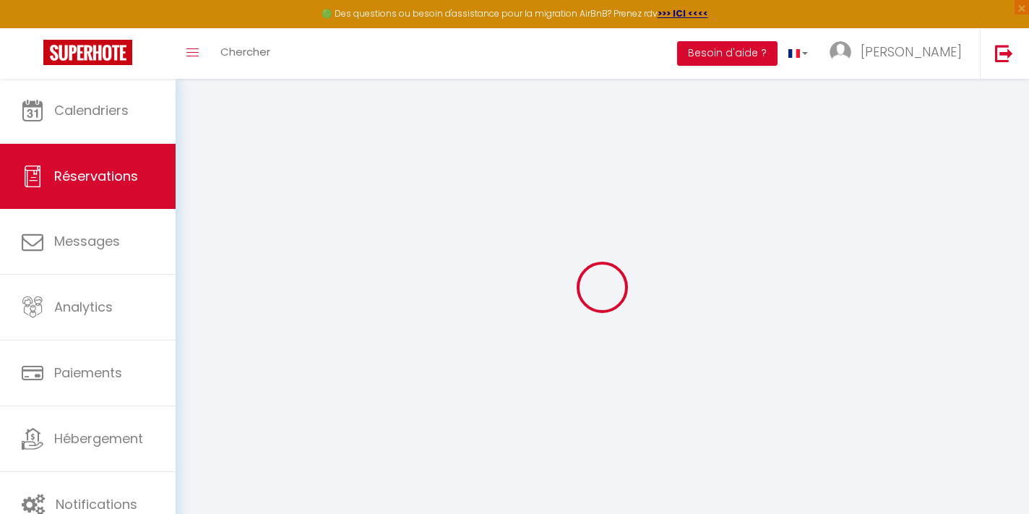
type input "2"
select select "12"
select select
type input "165.6"
checkbox input "false"
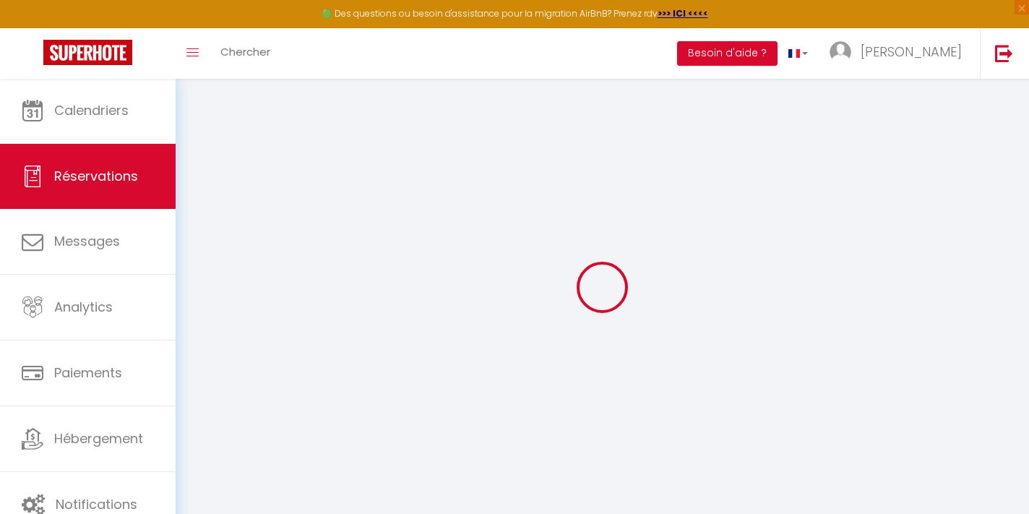
type input "0"
select select "2"
type input "0"
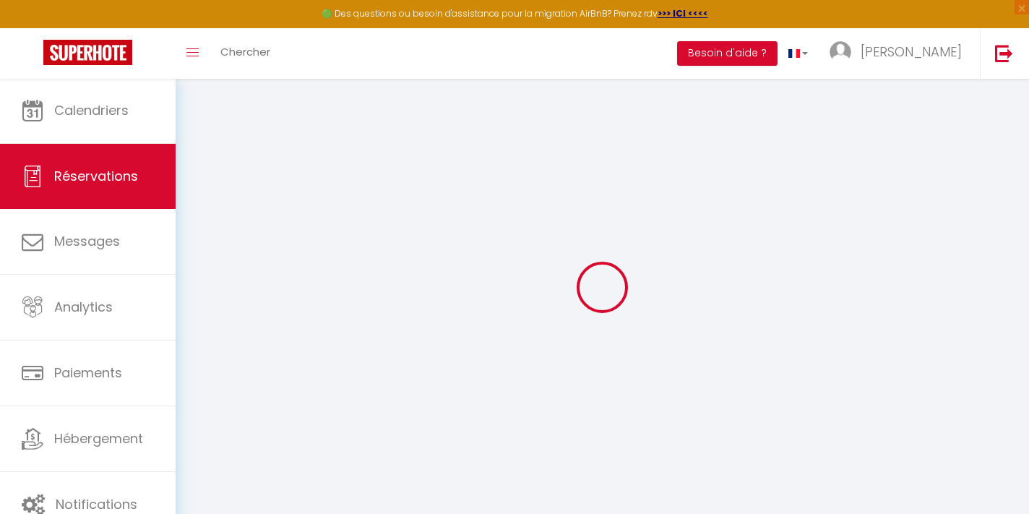
select select
select select "15"
checkbox input "false"
select select
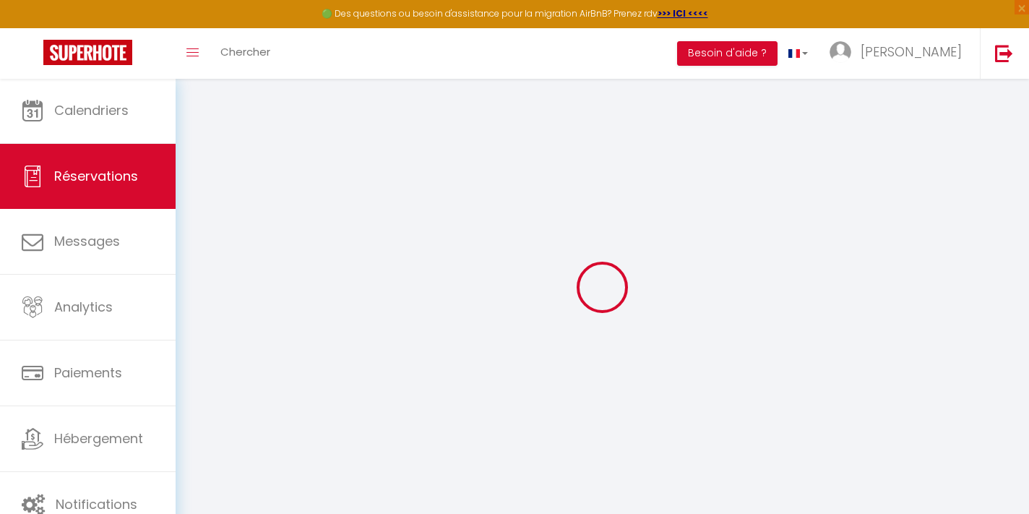
select select
checkbox input "false"
select select
checkbox input "false"
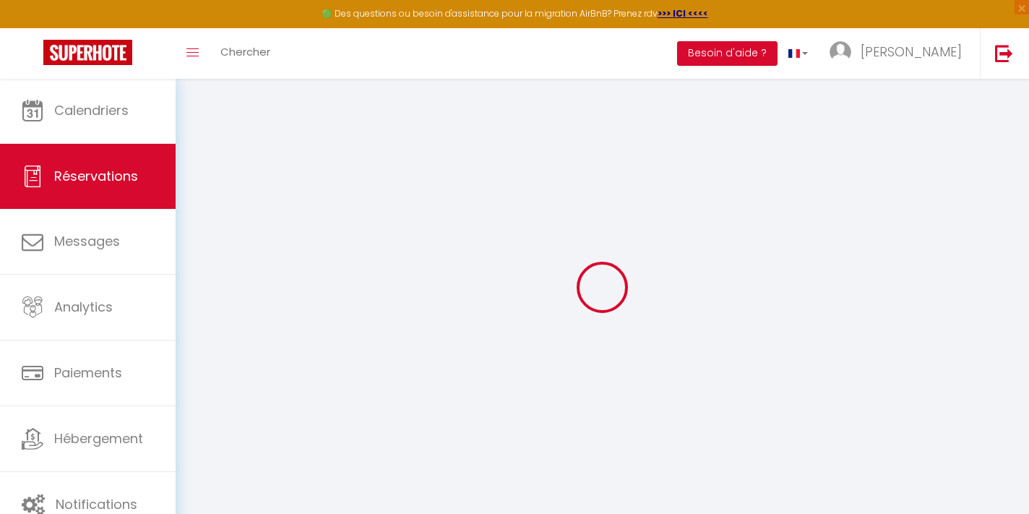
select select
checkbox input "false"
type voyageur0 "** THIS RESERVATION HAS BEEN PRE-PAID ** Approximate time of arrival: between 1…"
type textarea "Souhaite arriver entre 14 et 15H. Our main language is English. We look forward…"
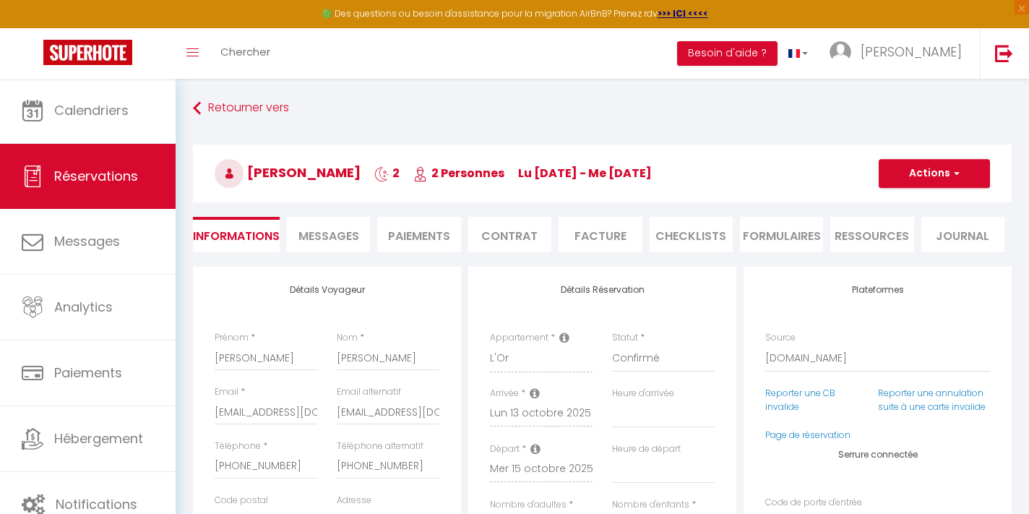
type input "9.11"
select select
checkbox input "false"
select select "16:00"
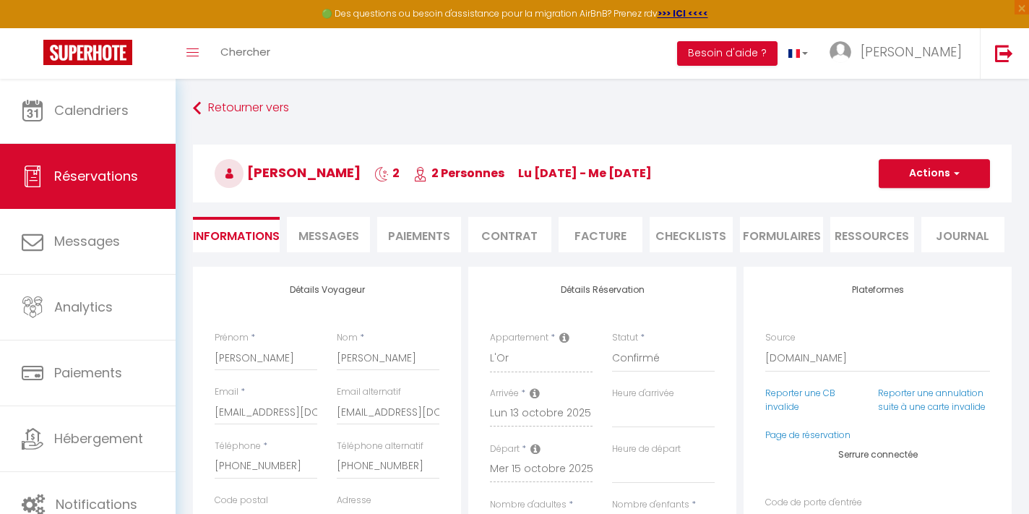
select select "11:00"
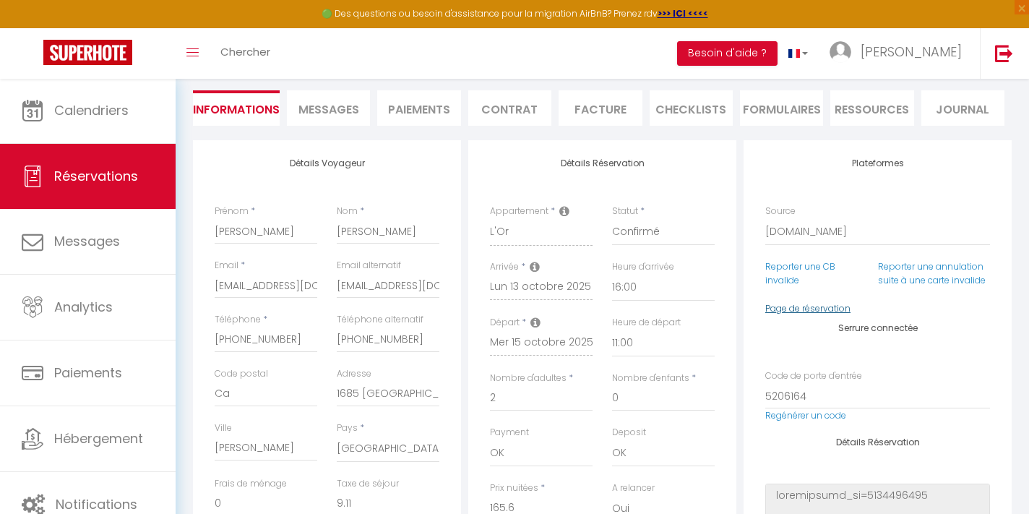
click at [779, 306] on link "Page de réservation" at bounding box center [807, 308] width 85 height 12
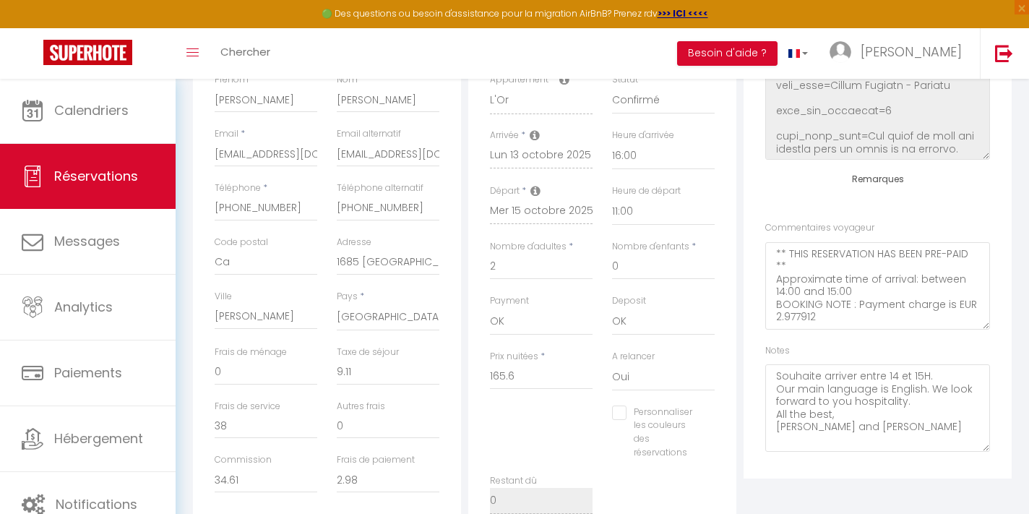
scroll to position [267, 0]
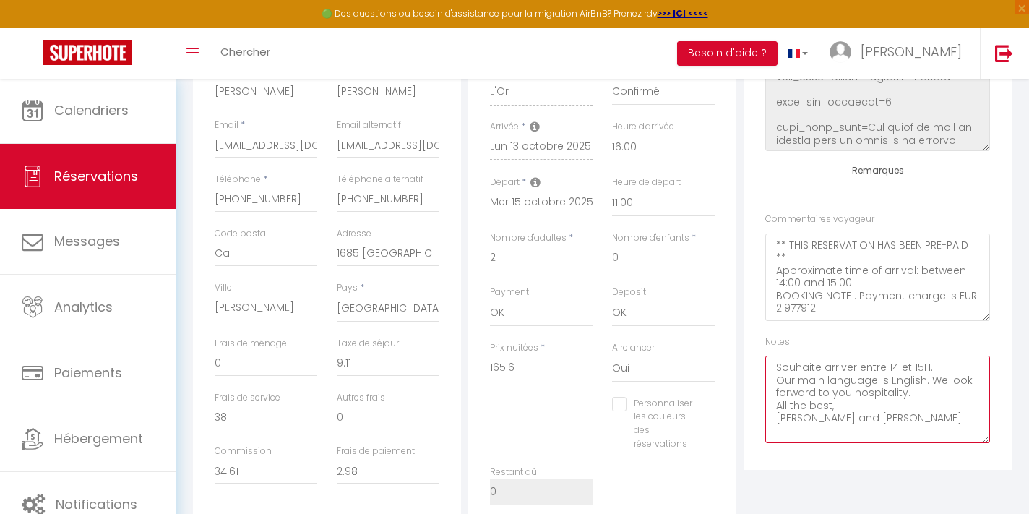
drag, startPoint x: 776, startPoint y: 411, endPoint x: 860, endPoint y: 416, distance: 84.0
click at [860, 416] on textarea "Souhaite arriver entre 14 et 15H. Our main language is English. We look forward…" at bounding box center [877, 398] width 225 height 87
click at [891, 420] on textarea "Souhaite arriver entre 14 et 15H. Our main language is English. We look forward…" at bounding box center [877, 398] width 225 height 87
